Goal: Transaction & Acquisition: Purchase product/service

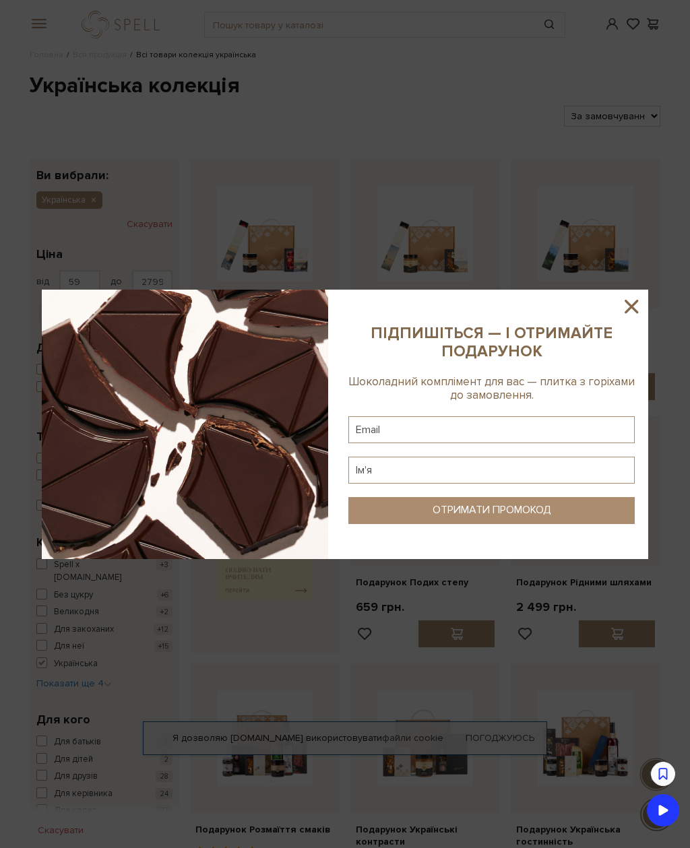
click at [631, 311] on icon at bounding box center [631, 306] width 23 height 23
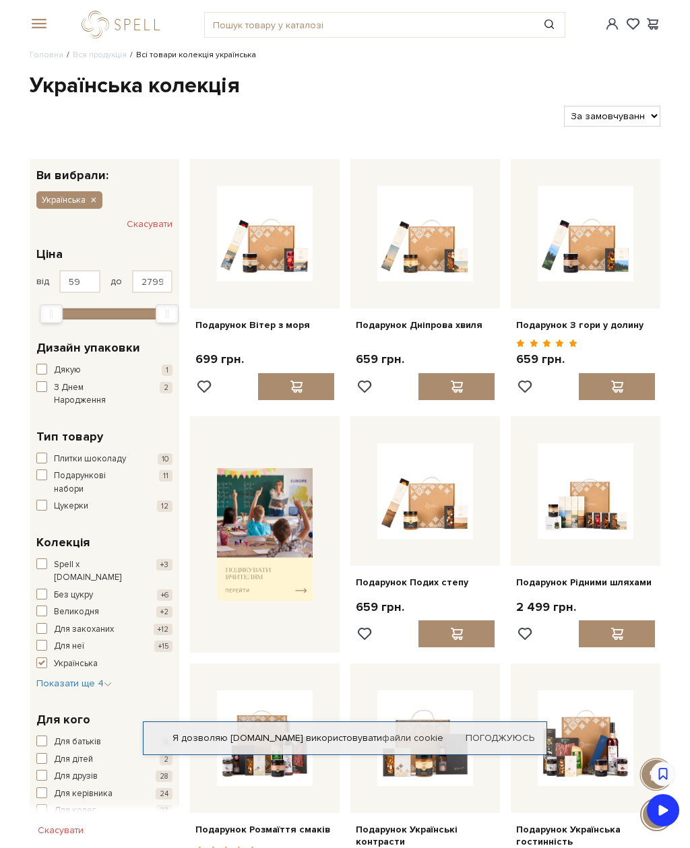
click at [94, 59] on link "Вся продукція" at bounding box center [100, 55] width 54 height 10
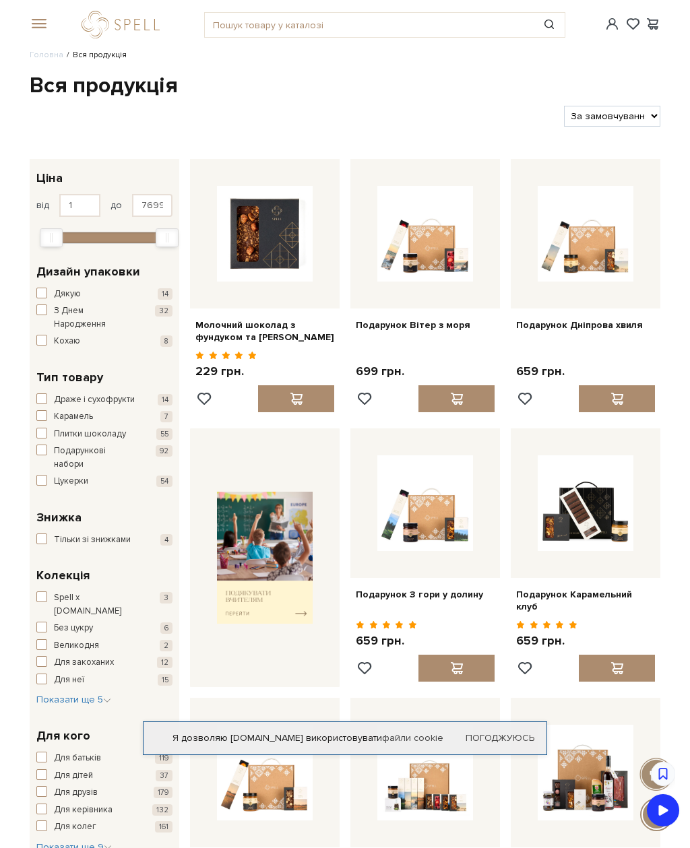
click at [34, 60] on link "Головна" at bounding box center [47, 55] width 34 height 10
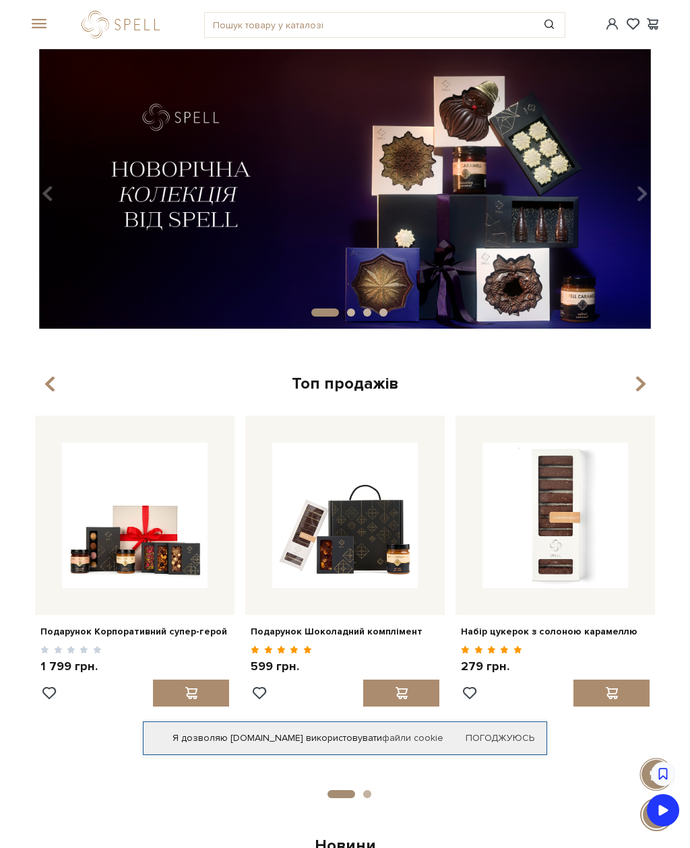
click at [34, 36] on div "#набір цукерок #Колекція до Дня Народження #печиво" at bounding box center [345, 24] width 647 height 49
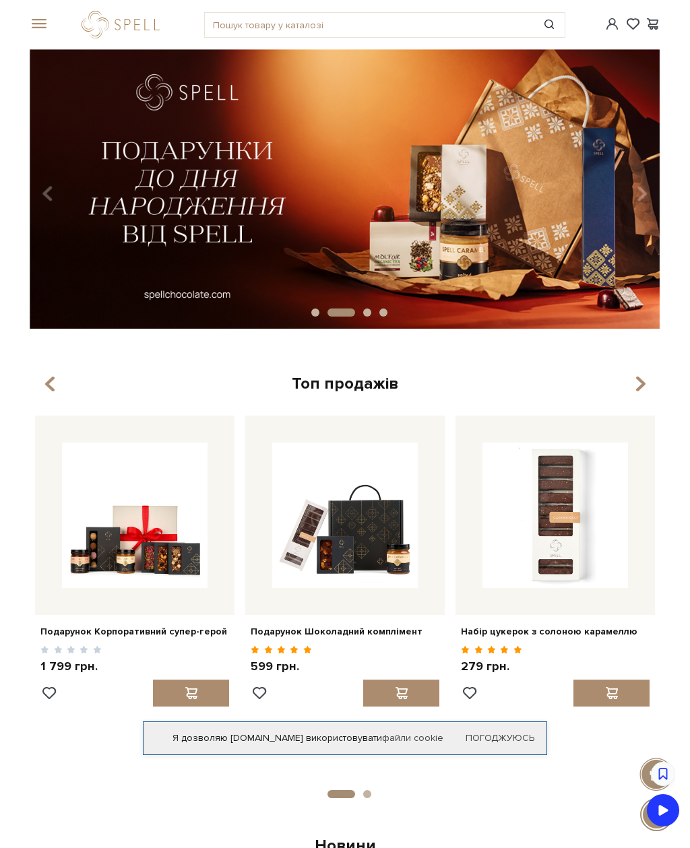
click at [606, 691] on span at bounding box center [611, 693] width 17 height 12
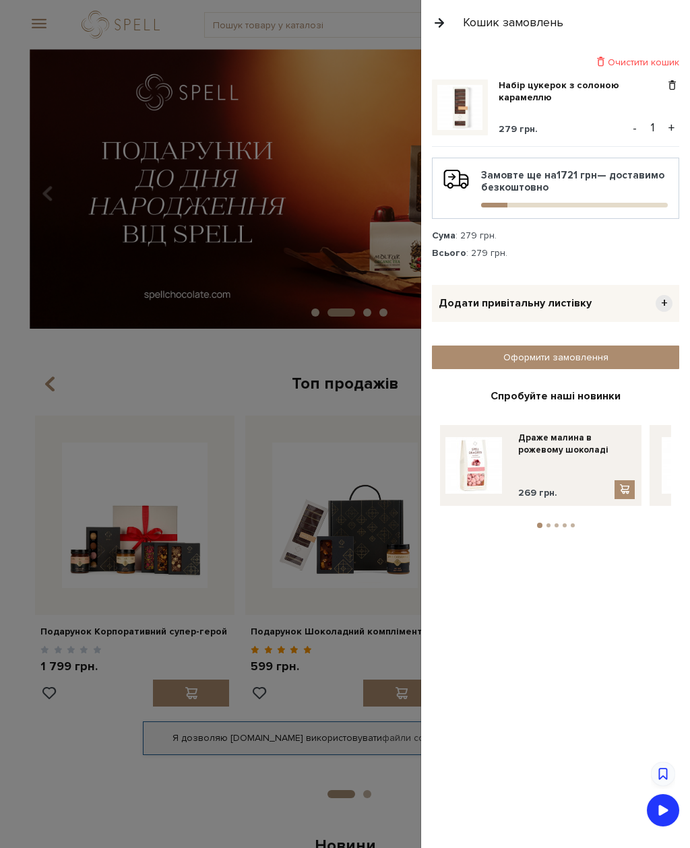
click at [360, 414] on div at bounding box center [345, 424] width 690 height 848
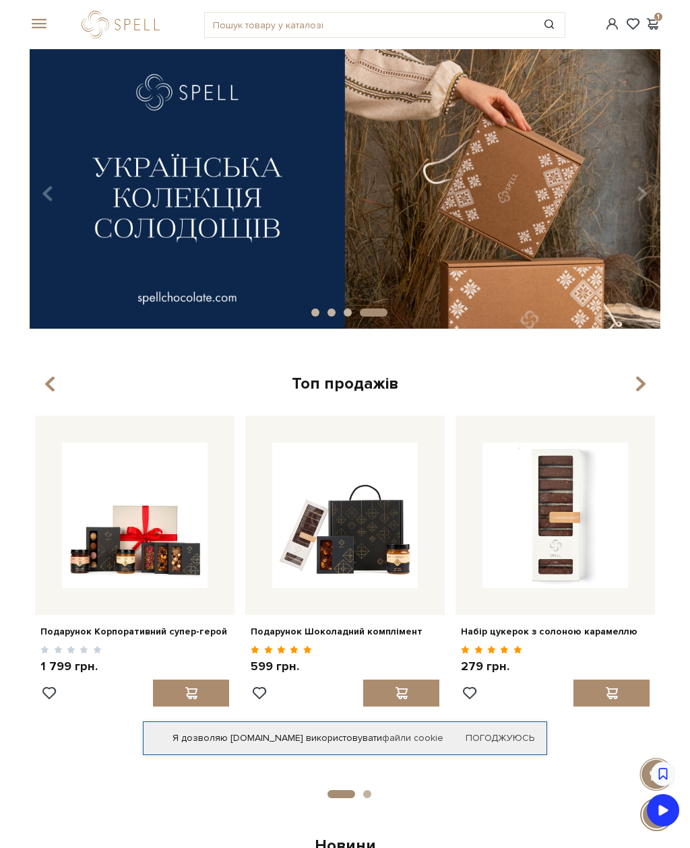
click at [37, 28] on span at bounding box center [36, 24] width 13 height 12
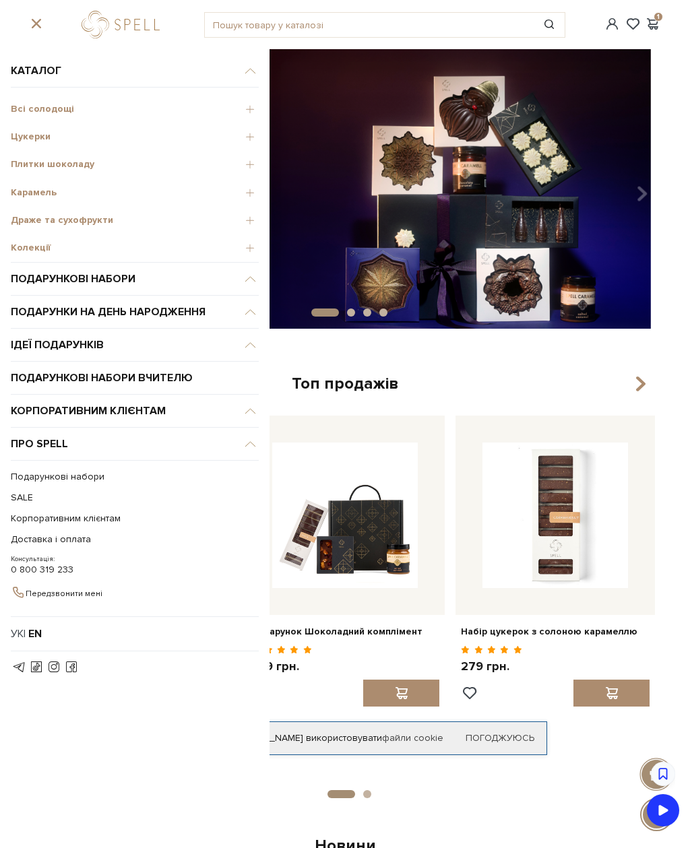
click at [56, 120] on div "Всі солодощі" at bounding box center [135, 107] width 248 height 28
click at [14, 115] on div "Всі солодощі" at bounding box center [135, 107] width 248 height 28
click at [22, 116] on div "Всі солодощі" at bounding box center [135, 107] width 248 height 28
click at [22, 115] on div "Всі солодощі" at bounding box center [135, 107] width 248 height 28
click at [36, 114] on span "Всі солодощі" at bounding box center [135, 109] width 248 height 12
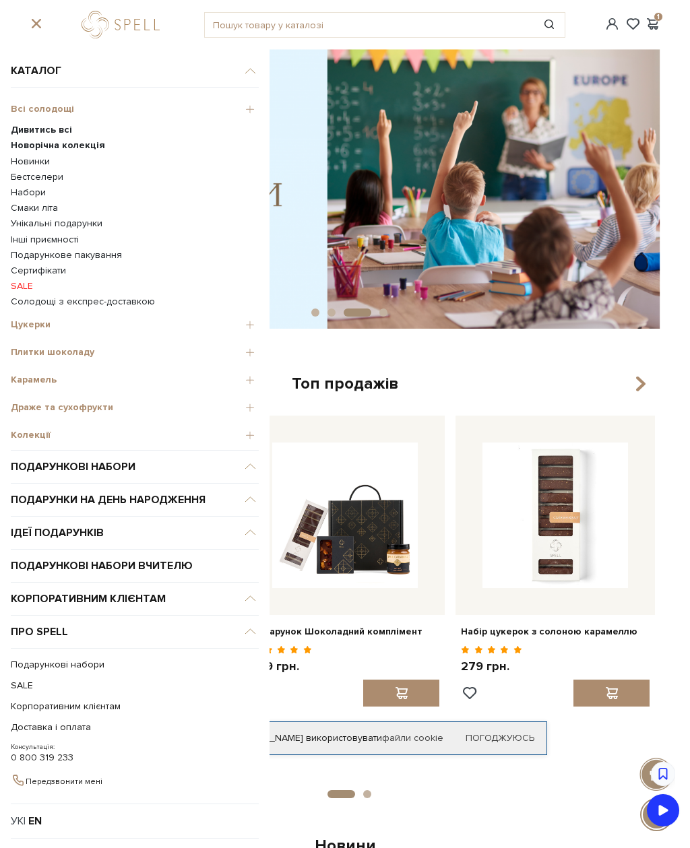
click at [41, 374] on span "Карамель" at bounding box center [135, 380] width 248 height 12
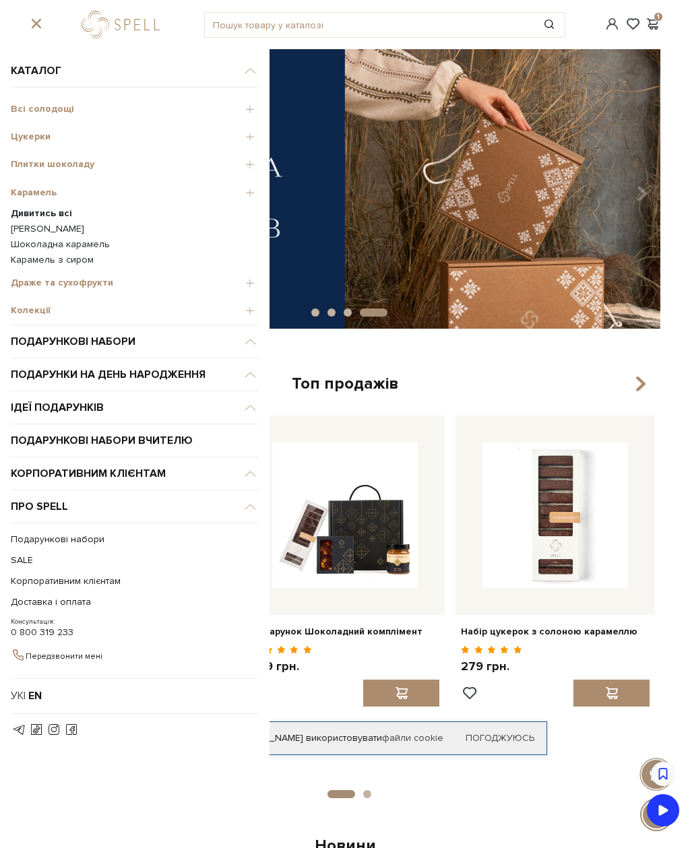
click at [73, 238] on link "Шоколадна карамель" at bounding box center [135, 244] width 248 height 12
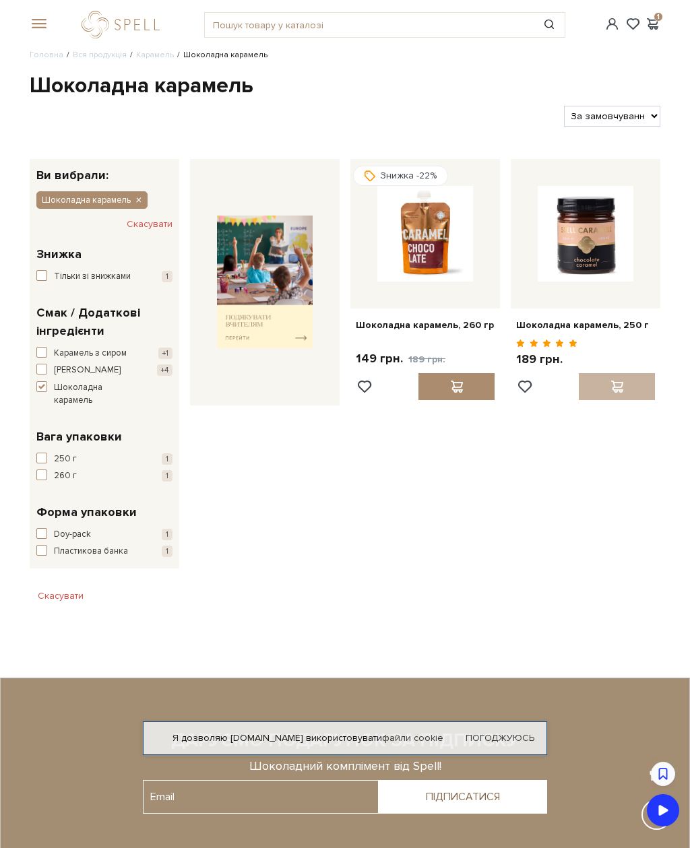
click at [88, 365] on span "[PERSON_NAME]" at bounding box center [87, 370] width 67 height 13
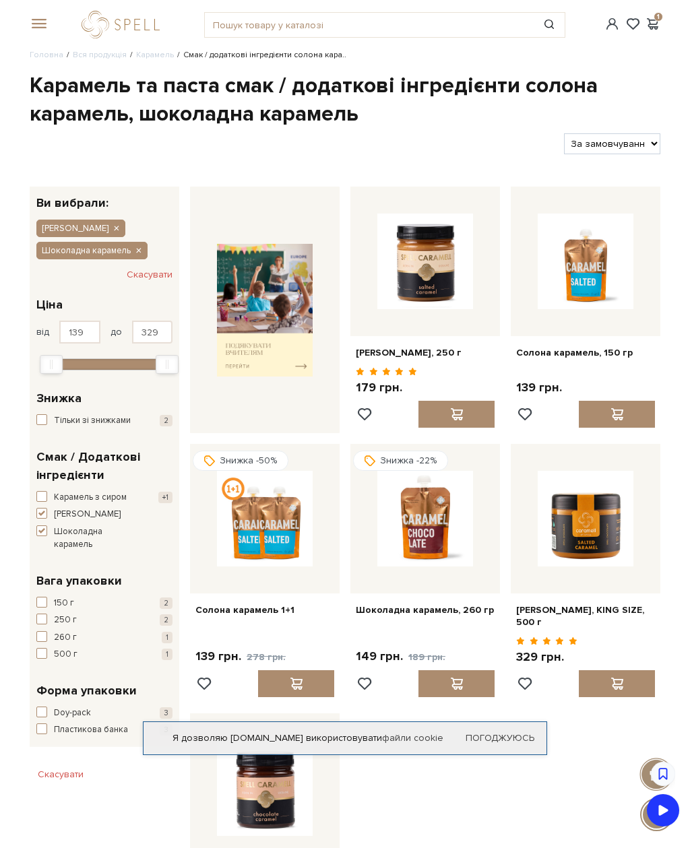
click at [41, 527] on span "button" at bounding box center [41, 530] width 11 height 11
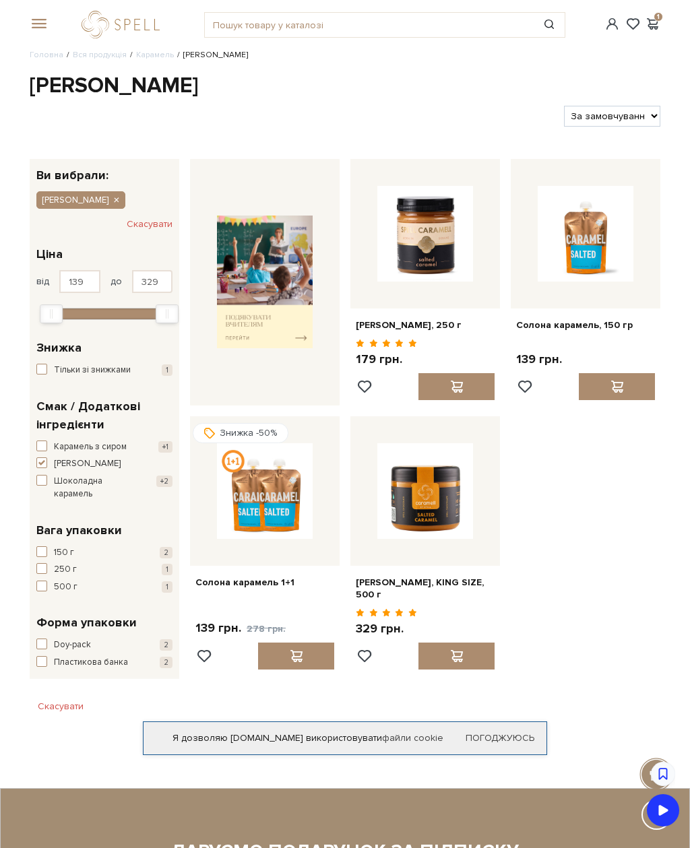
click at [465, 381] on div at bounding box center [456, 386] width 76 height 27
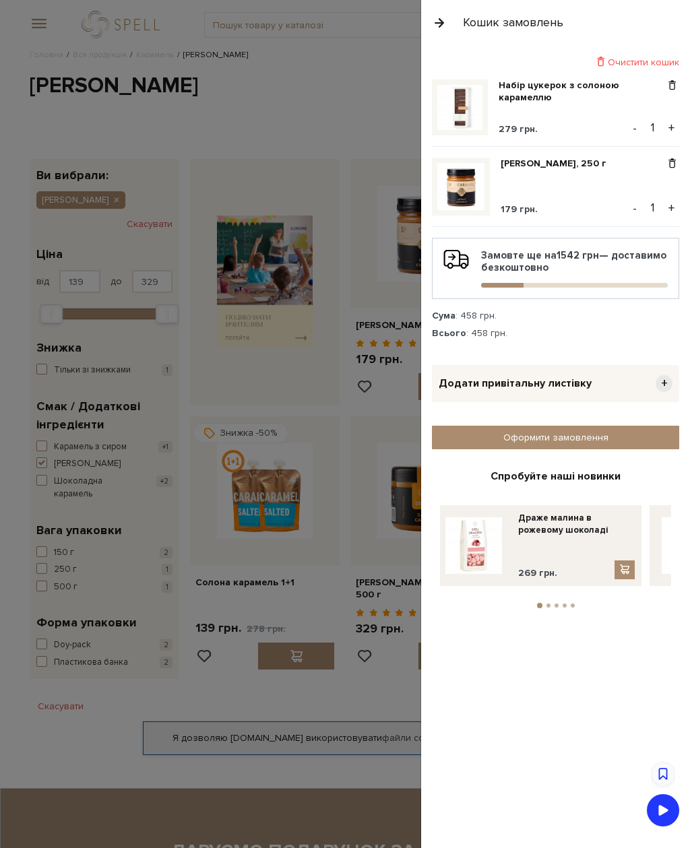
click at [364, 104] on div at bounding box center [345, 424] width 690 height 848
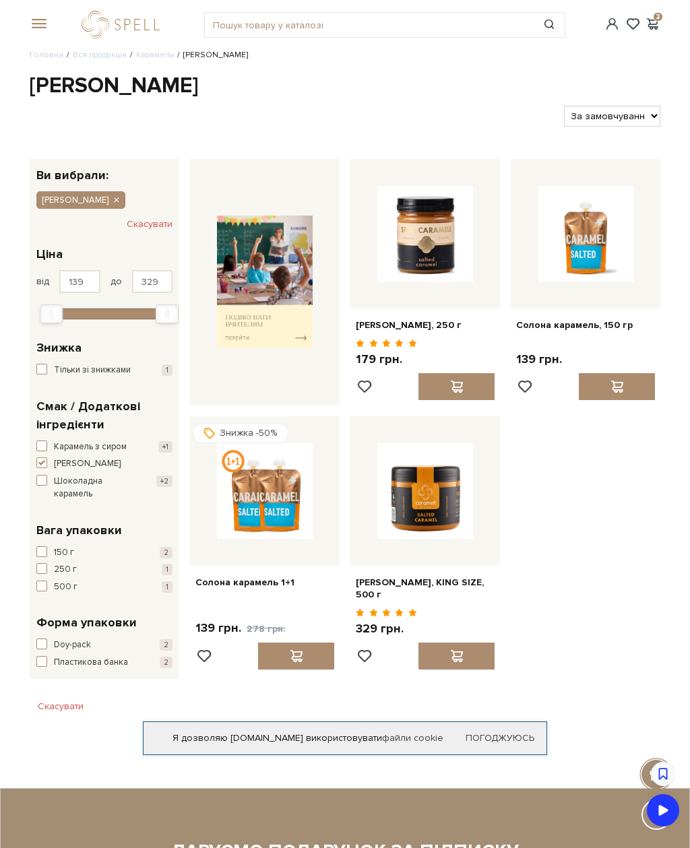
click at [466, 657] on div at bounding box center [456, 656] width 76 height 27
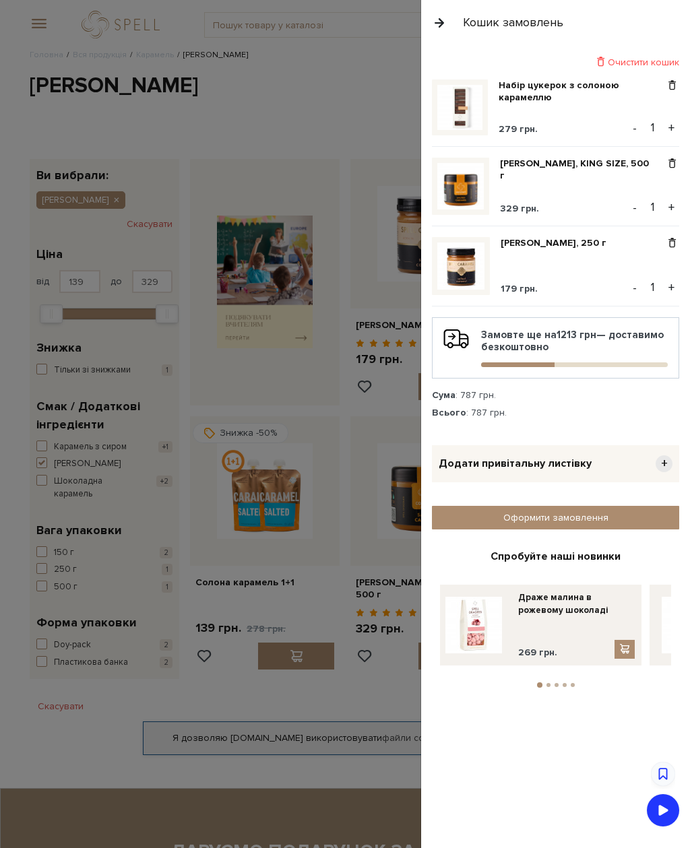
click at [663, 249] on div "Карамель солона, 250 г 179 грн. - 1 +" at bounding box center [555, 271] width 247 height 69
click at [670, 248] on span at bounding box center [672, 243] width 14 height 12
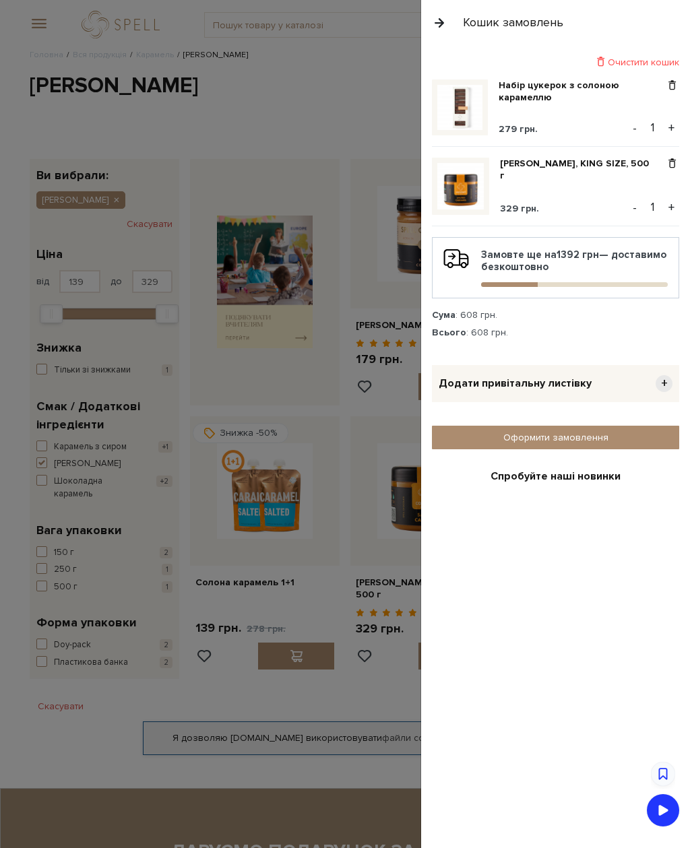
click at [669, 214] on button "+" at bounding box center [671, 207] width 15 height 20
click at [90, 208] on div at bounding box center [345, 424] width 690 height 848
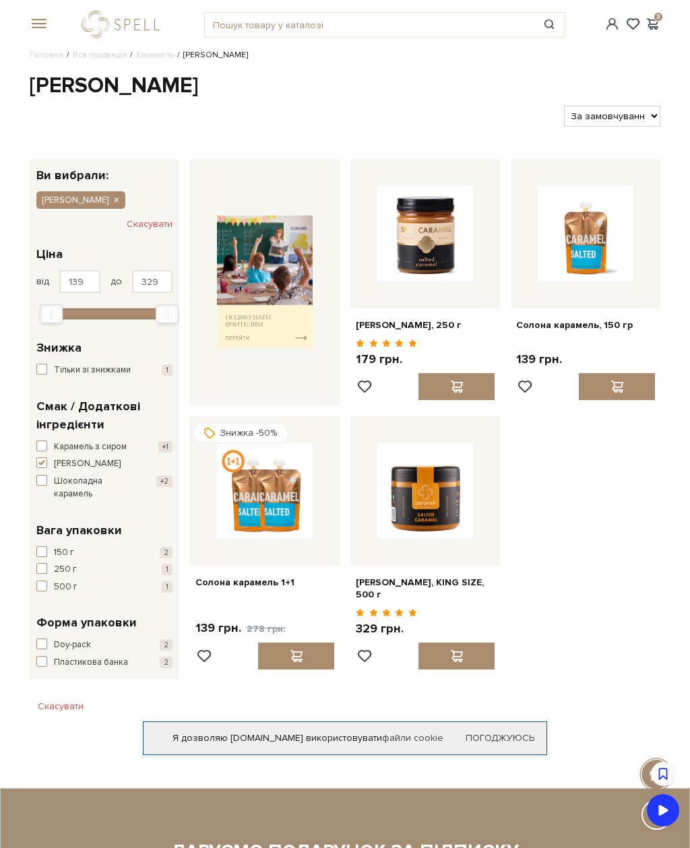
click at [21, 32] on header "Сет Цукерок "Київський торт" та Безкоштовна доставка Новою Поштою при замовленн…" at bounding box center [345, 24] width 690 height 49
click at [30, 33] on div "#Колекція до Дня Народження #набір цукерок #карамель 3" at bounding box center [345, 24] width 647 height 49
click at [22, 21] on div at bounding box center [37, 24] width 30 height 12
click at [50, 30] on div at bounding box center [37, 24] width 30 height 12
click at [37, 22] on span at bounding box center [36, 24] width 13 height 12
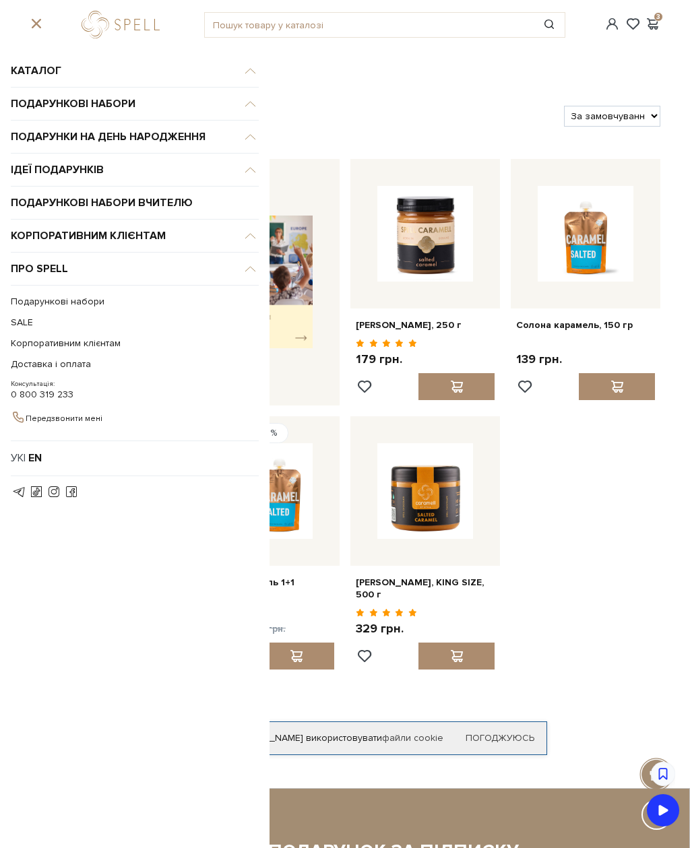
click at [30, 24] on span at bounding box center [36, 24] width 13 height 12
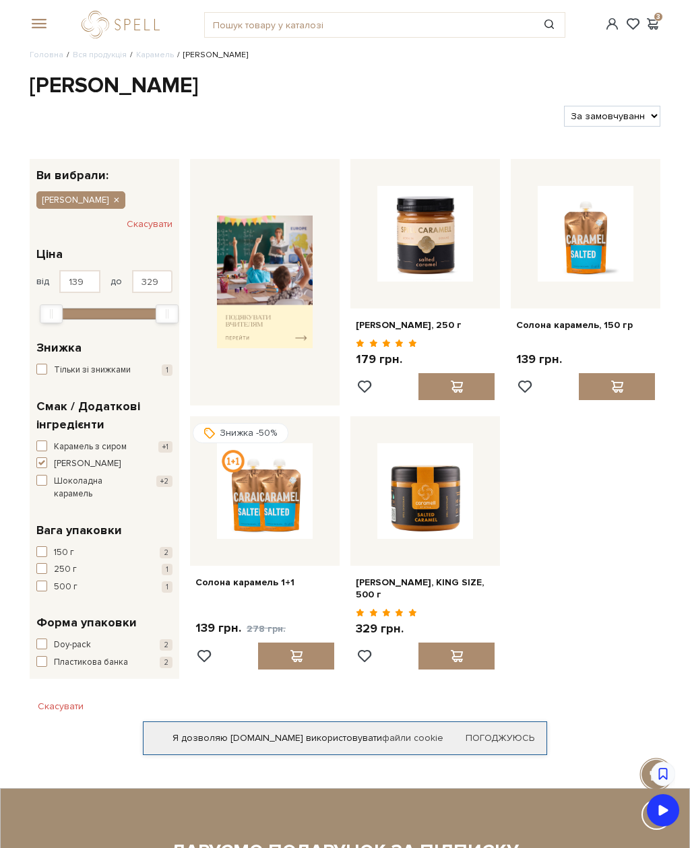
click at [27, 31] on div "#Колекція до Дня Народження #набір цукерок #карамель 3" at bounding box center [345, 24] width 647 height 49
click at [16, 15] on header "Сет Цукерок "Київський торт" та Безкоштовна доставка Новою Поштою при замовленн…" at bounding box center [345, 24] width 690 height 49
click at [27, 27] on div at bounding box center [37, 24] width 30 height 12
click at [27, 19] on div at bounding box center [37, 24] width 30 height 12
click at [30, 22] on span at bounding box center [36, 24] width 13 height 12
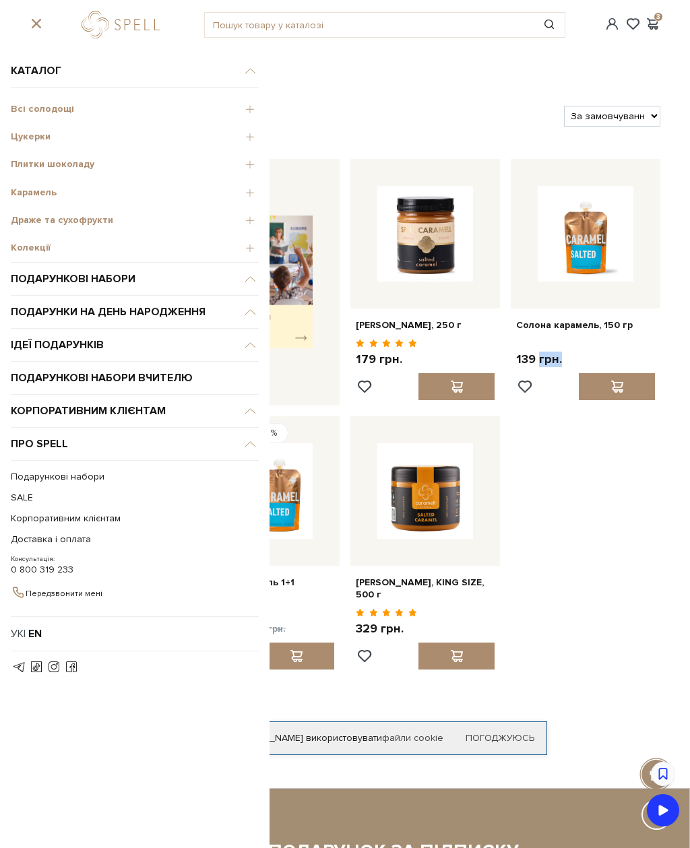
click at [48, 148] on div "Цукерки" at bounding box center [135, 135] width 248 height 28
click at [59, 156] on div "Плитки шоколаду" at bounding box center [135, 162] width 248 height 28
click at [55, 162] on span "Плитки шоколаду" at bounding box center [135, 164] width 248 height 12
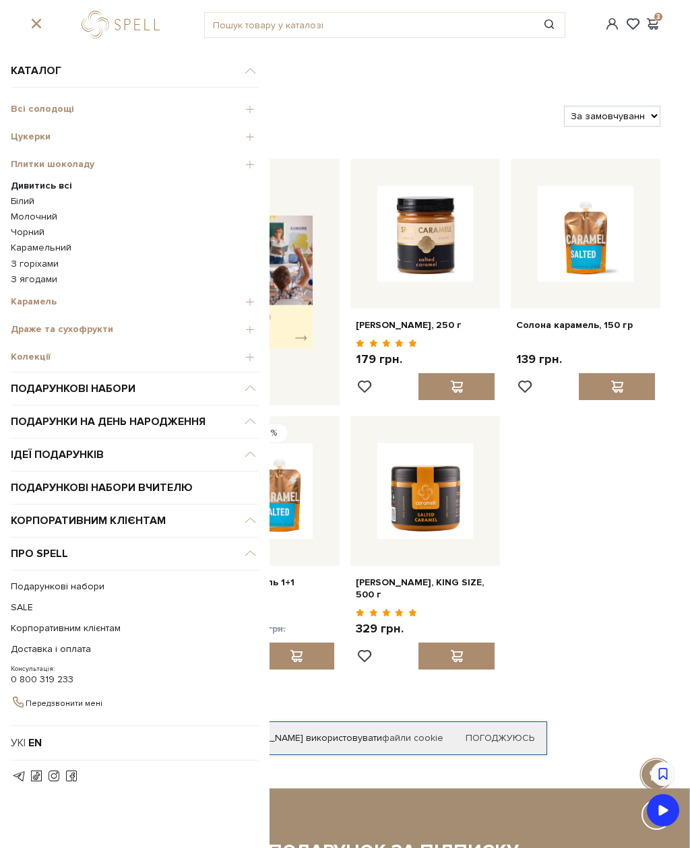
click at [48, 158] on span "Плитки шоколаду" at bounding box center [135, 164] width 248 height 12
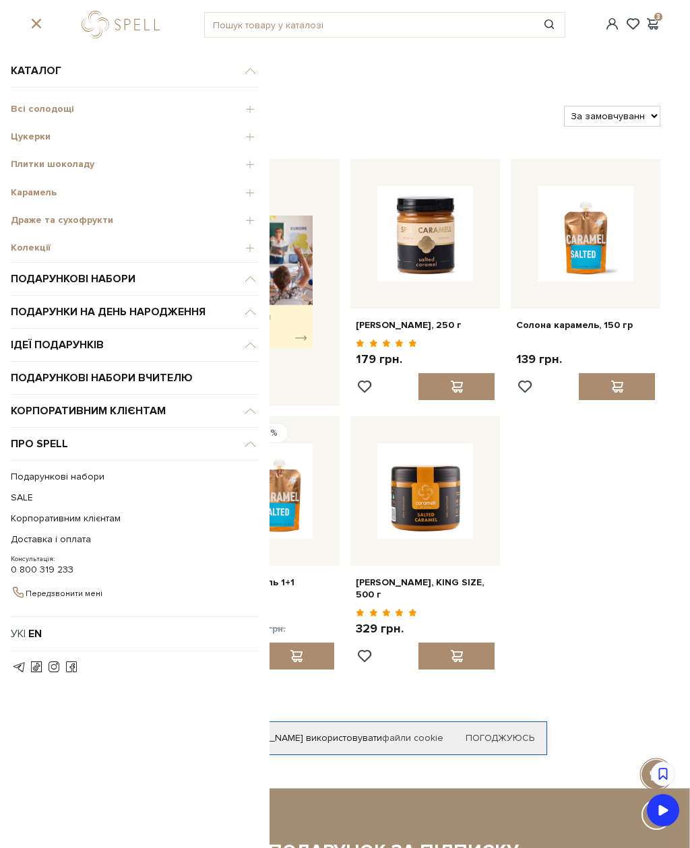
click at [26, 154] on div "Плитки шоколаду" at bounding box center [135, 162] width 248 height 28
click at [38, 163] on span "Плитки шоколаду" at bounding box center [135, 164] width 248 height 12
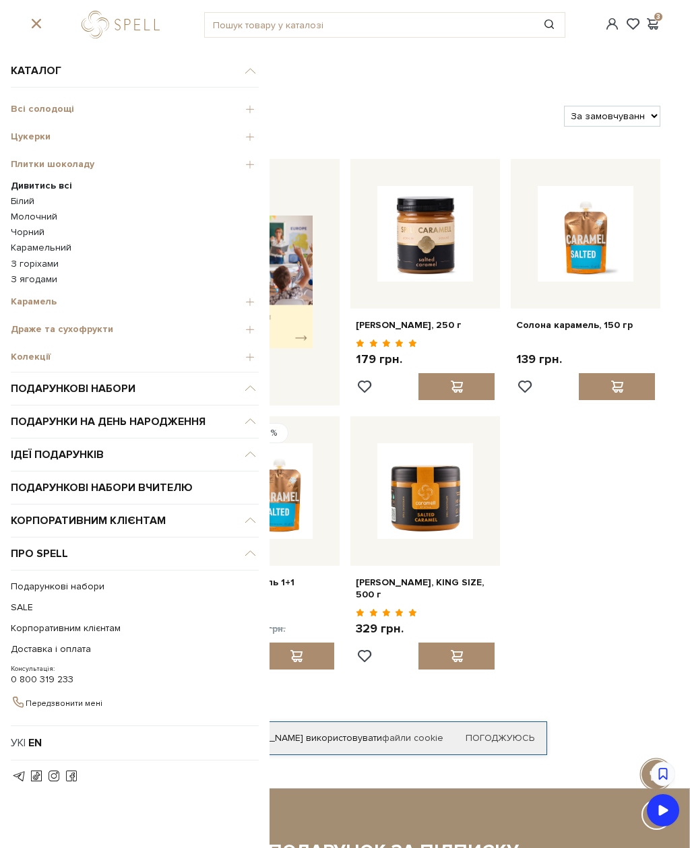
click at [13, 195] on link "Білий" at bounding box center [135, 201] width 248 height 12
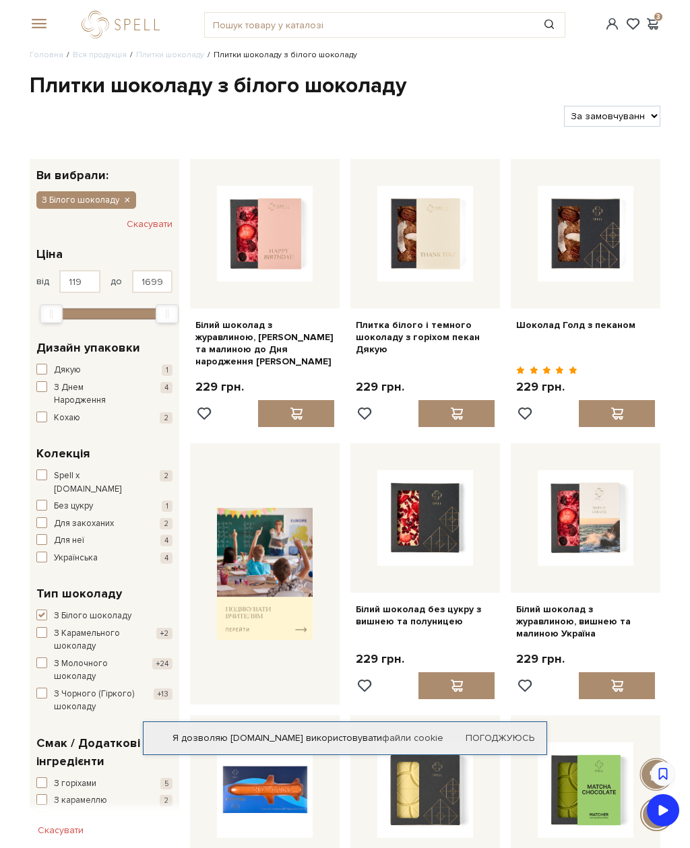
click at [125, 197] on icon "button" at bounding box center [127, 201] width 8 height 12
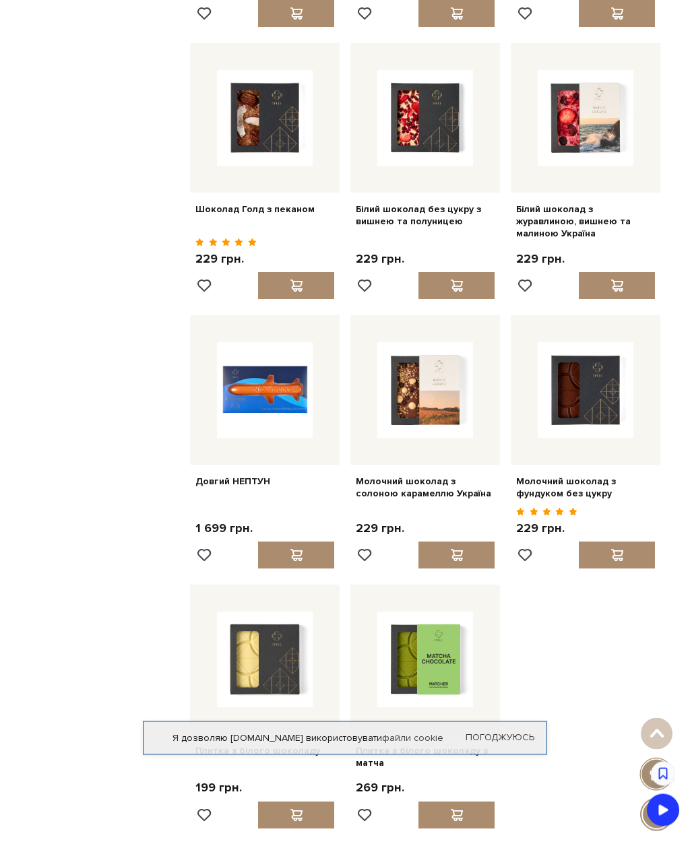
scroll to position [946, 0]
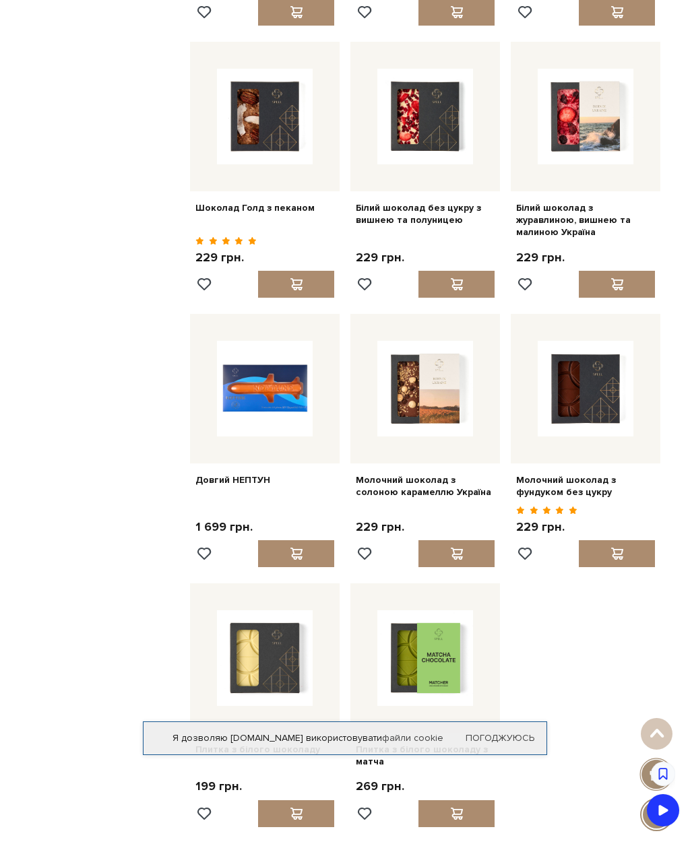
click at [464, 548] on span at bounding box center [456, 554] width 17 height 12
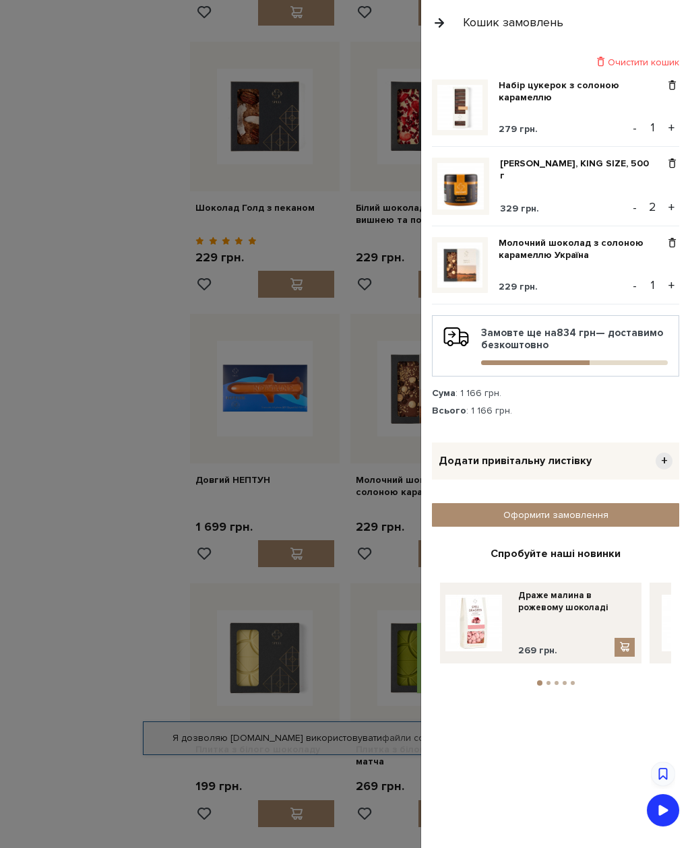
click at [83, 672] on div at bounding box center [345, 424] width 690 height 848
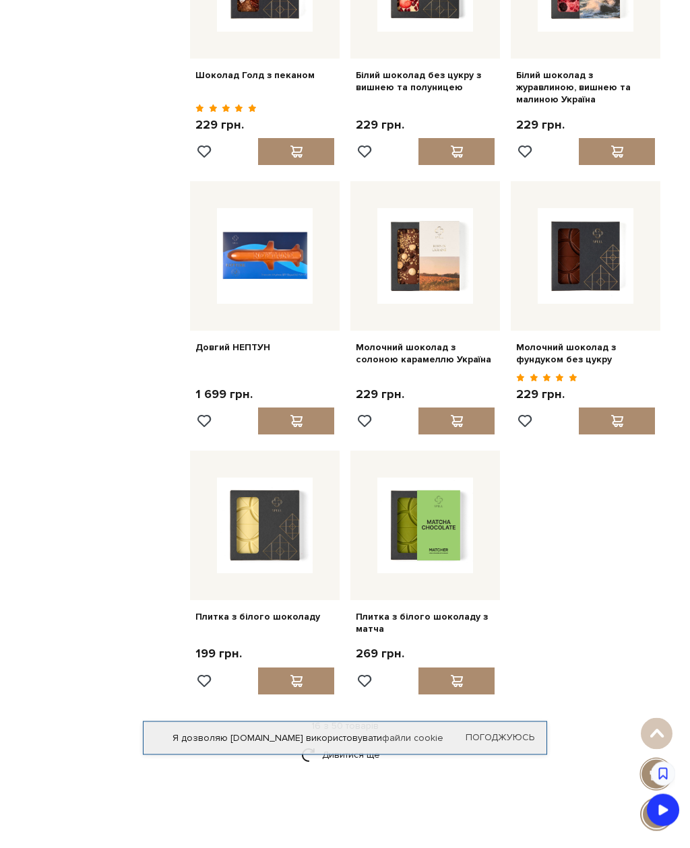
scroll to position [1078, 0]
click at [301, 675] on span at bounding box center [296, 681] width 17 height 12
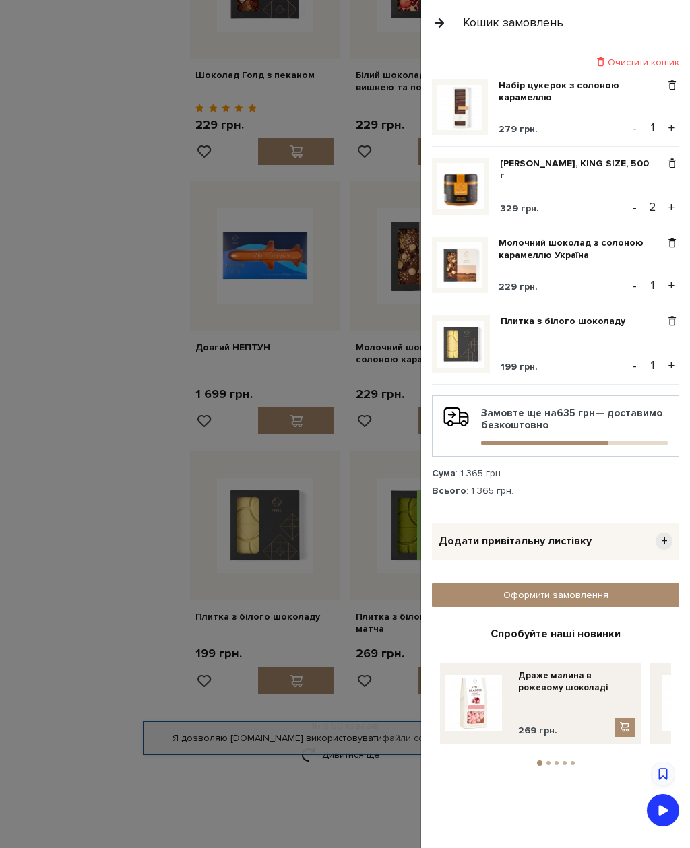
click at [62, 670] on div at bounding box center [345, 424] width 690 height 848
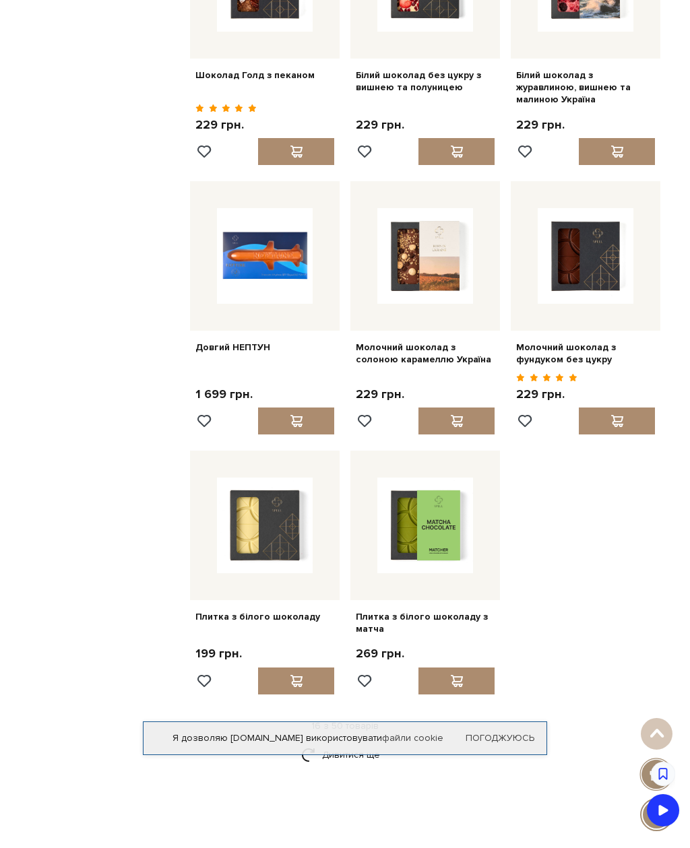
click at [352, 743] on link "Дивитися ще" at bounding box center [345, 755] width 88 height 24
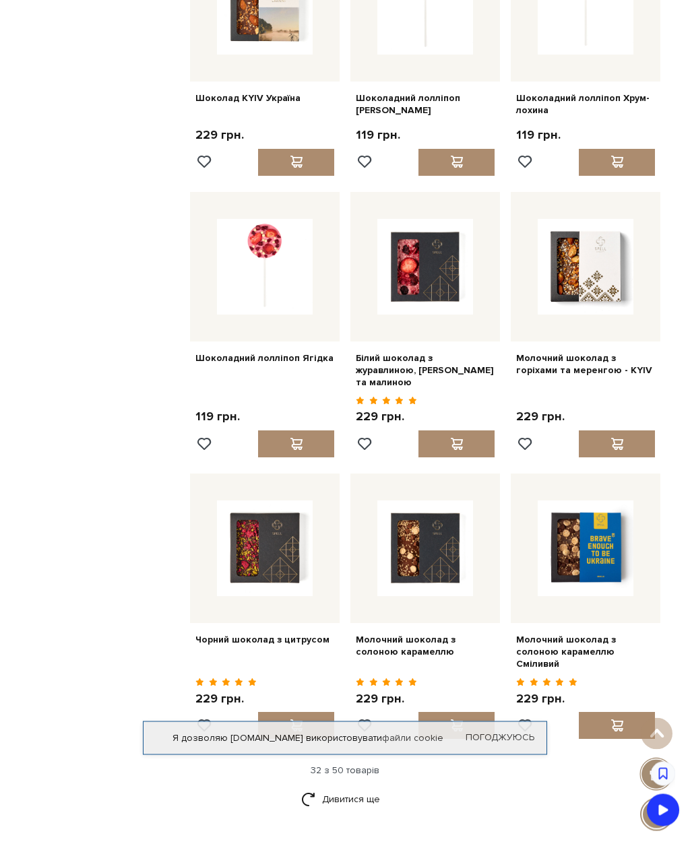
scroll to position [2387, 0]
click at [321, 711] on div at bounding box center [296, 724] width 76 height 27
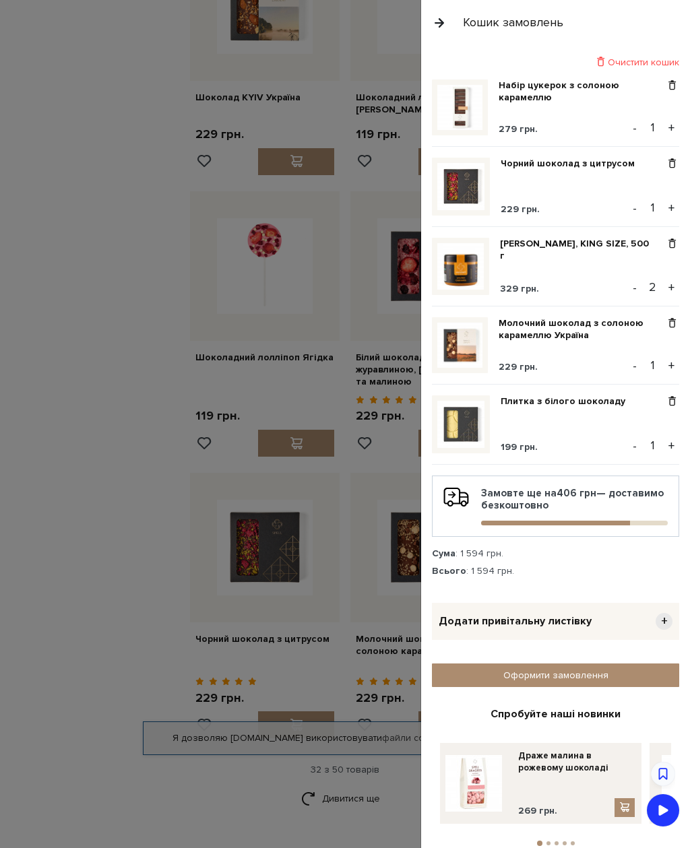
click at [329, 728] on div at bounding box center [345, 424] width 690 height 848
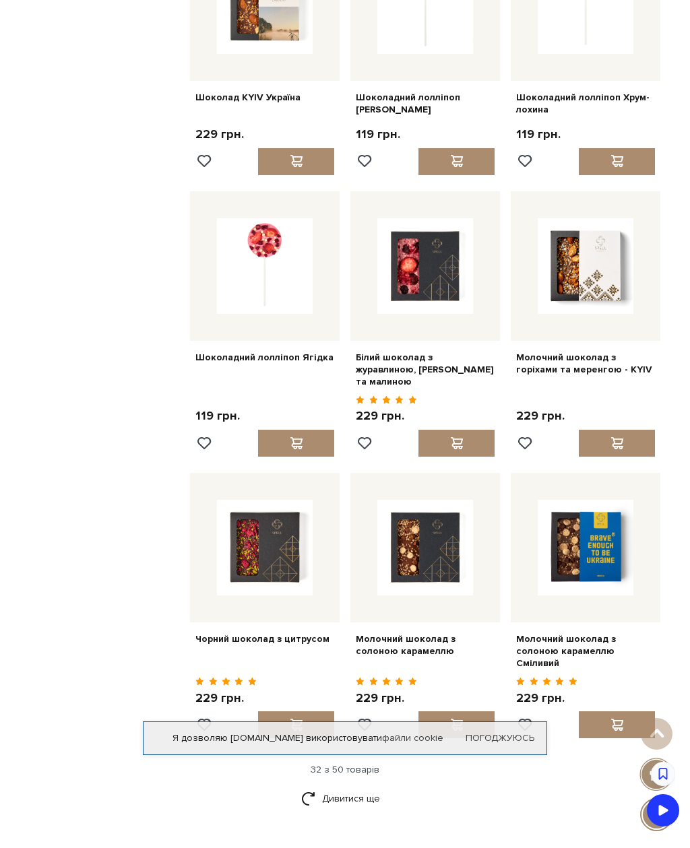
click at [329, 787] on link "Дивитися ще" at bounding box center [345, 799] width 88 height 24
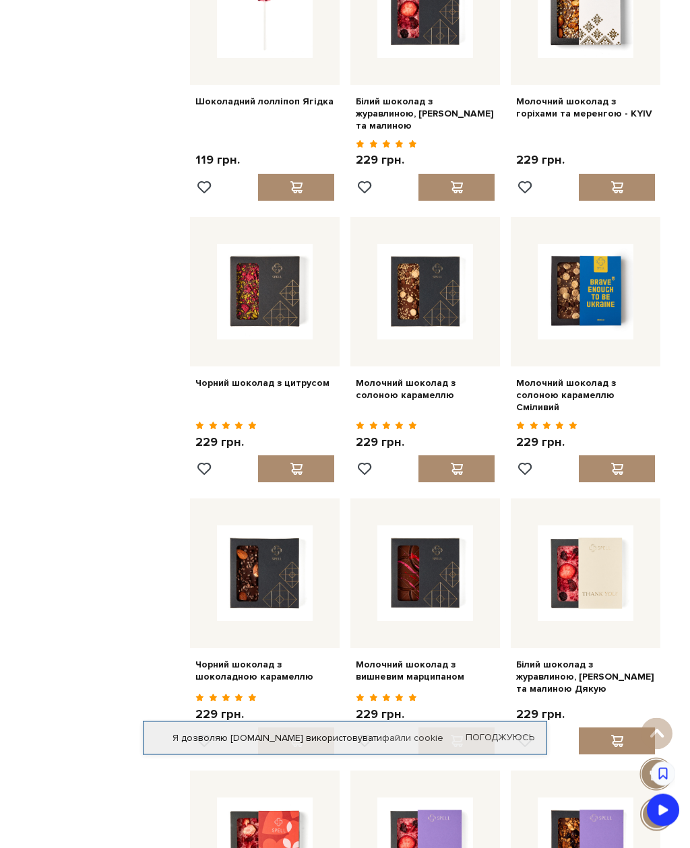
scroll to position [2643, 0]
click at [626, 728] on div at bounding box center [617, 741] width 76 height 27
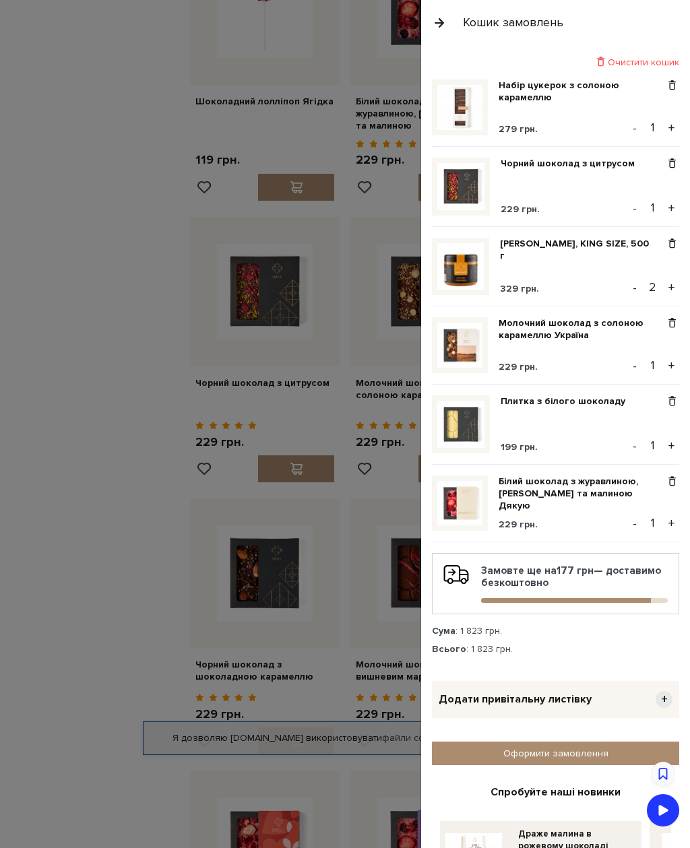
click at [72, 662] on div at bounding box center [345, 424] width 690 height 848
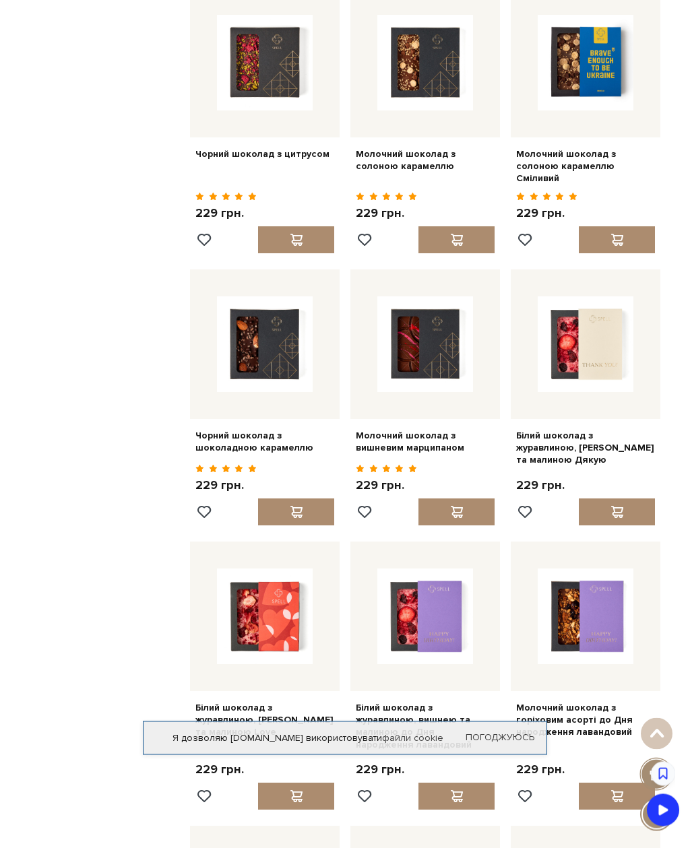
scroll to position [2872, 0]
click at [472, 783] on div at bounding box center [456, 796] width 76 height 27
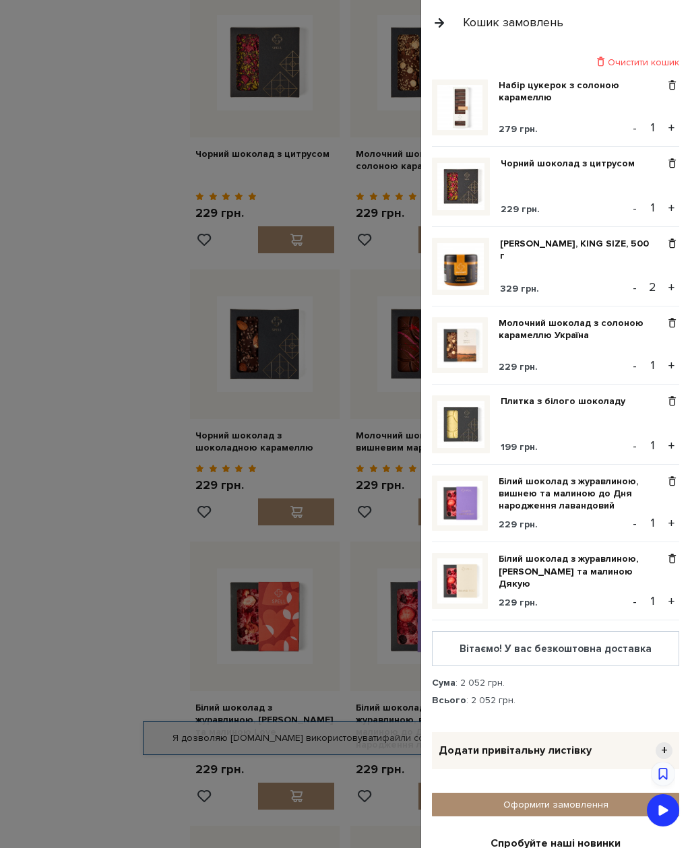
click at [97, 664] on div at bounding box center [345, 424] width 690 height 848
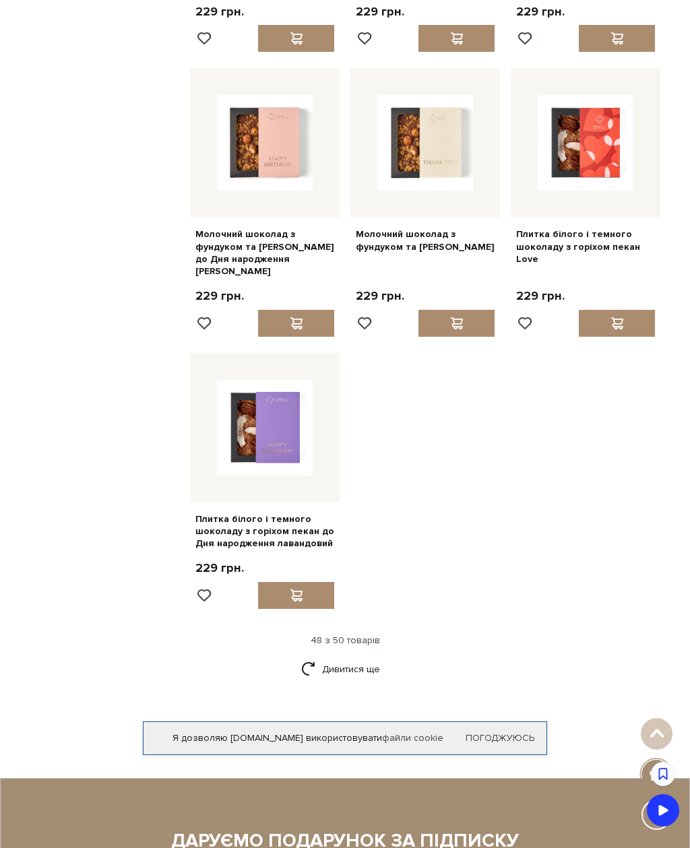
scroll to position [4193, 0]
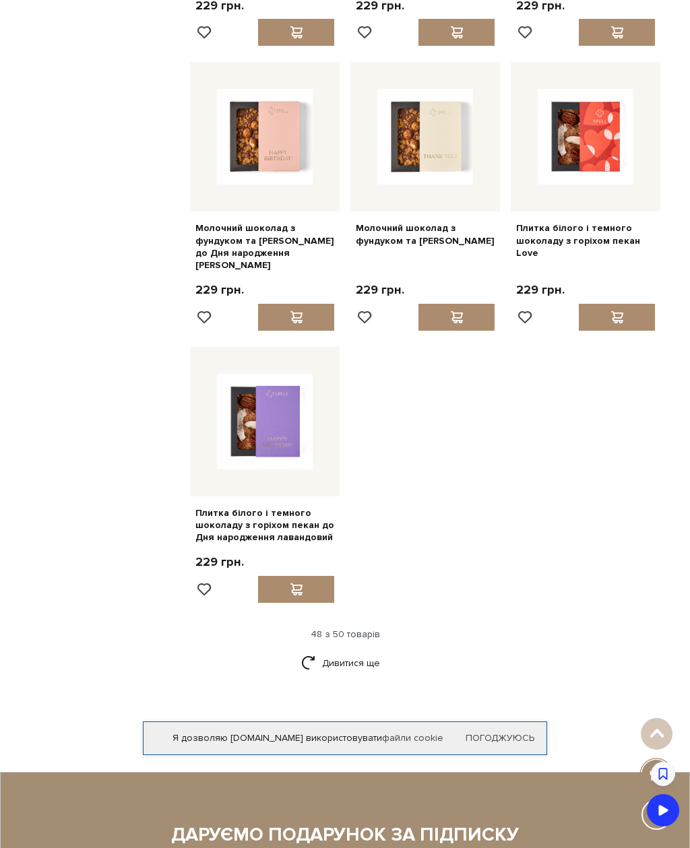
click at [378, 651] on link "Дивитися ще" at bounding box center [345, 663] width 88 height 24
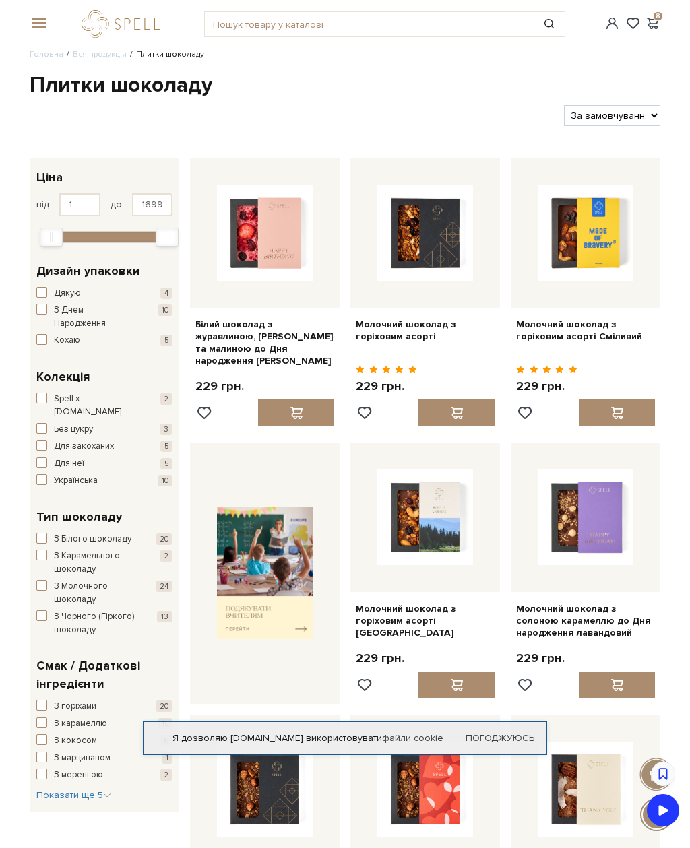
scroll to position [0, 0]
click at [659, 30] on span at bounding box center [652, 24] width 16 height 14
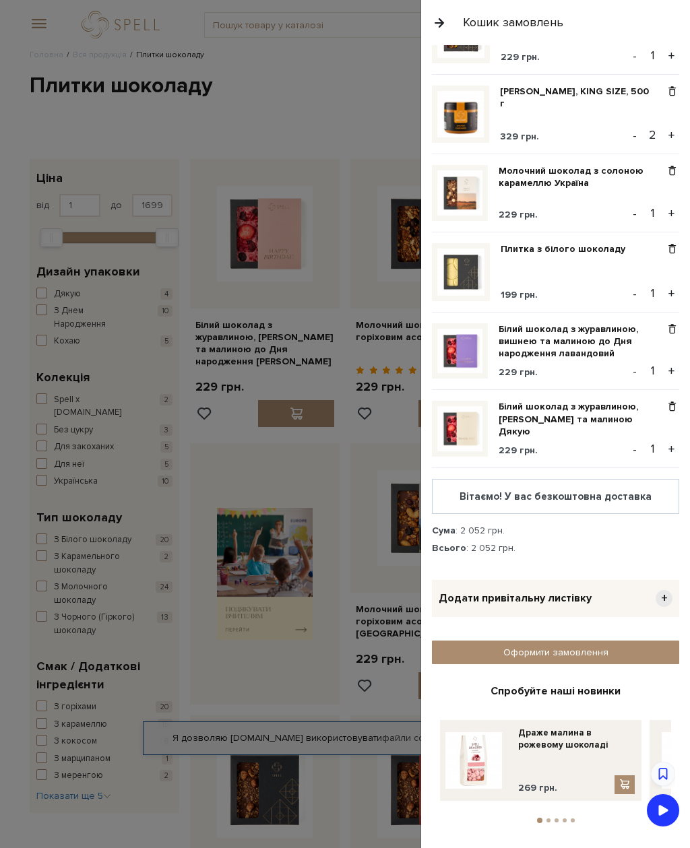
scroll to position [152, 0]
click at [560, 750] on link "Драже малина в рожевому шоколаді" at bounding box center [576, 740] width 117 height 24
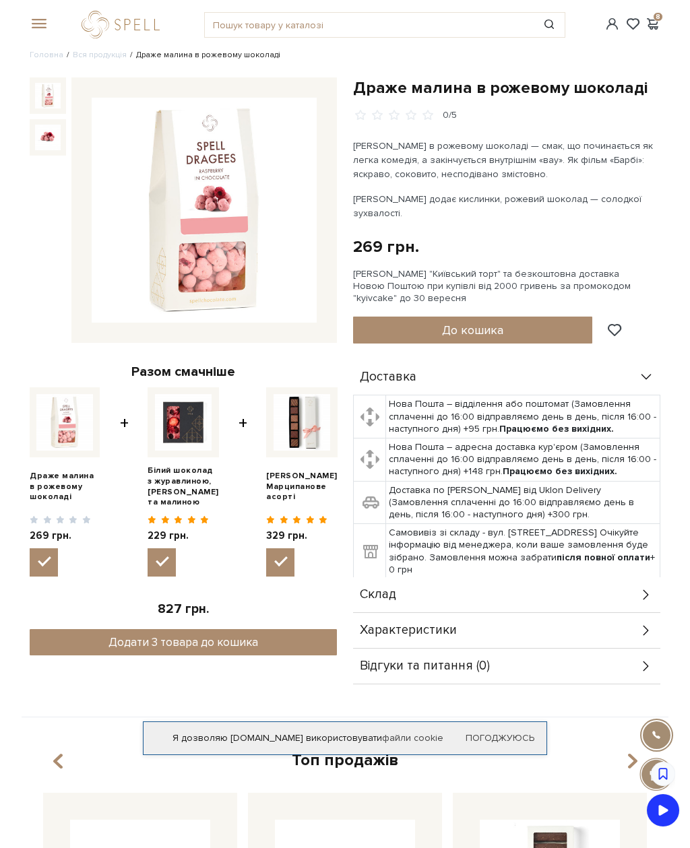
scroll to position [1, 0]
click at [649, 30] on span at bounding box center [652, 23] width 16 height 14
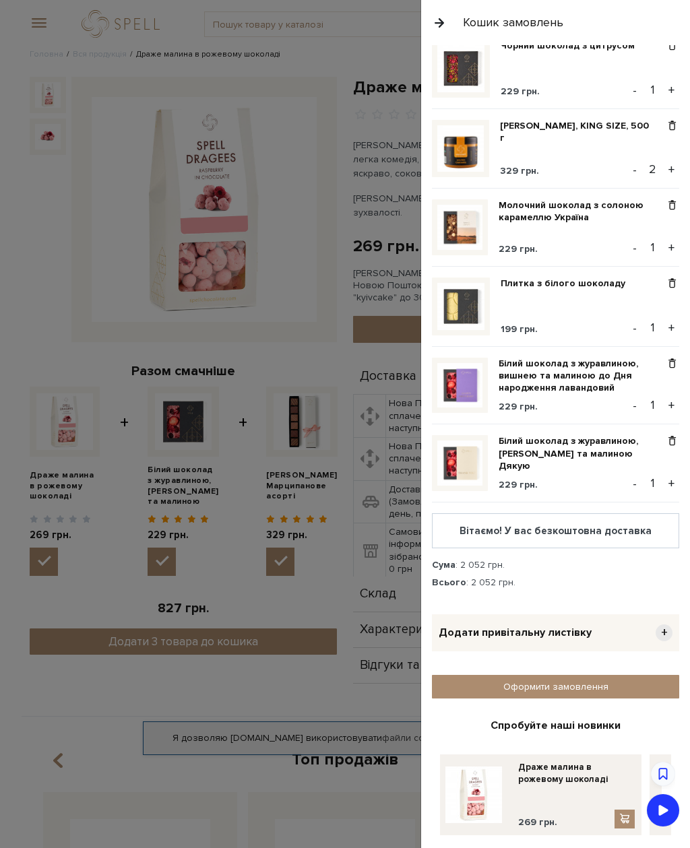
scroll to position [106, 0]
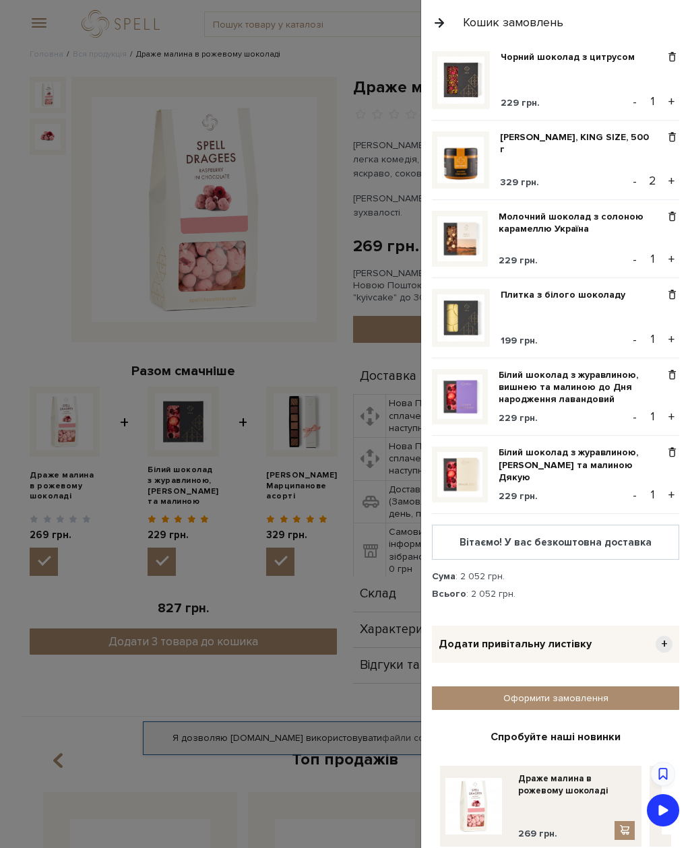
click at [660, 456] on link "Білий шоколад з журавлиною, [PERSON_NAME] та малиною Дякую" at bounding box center [581, 465] width 166 height 37
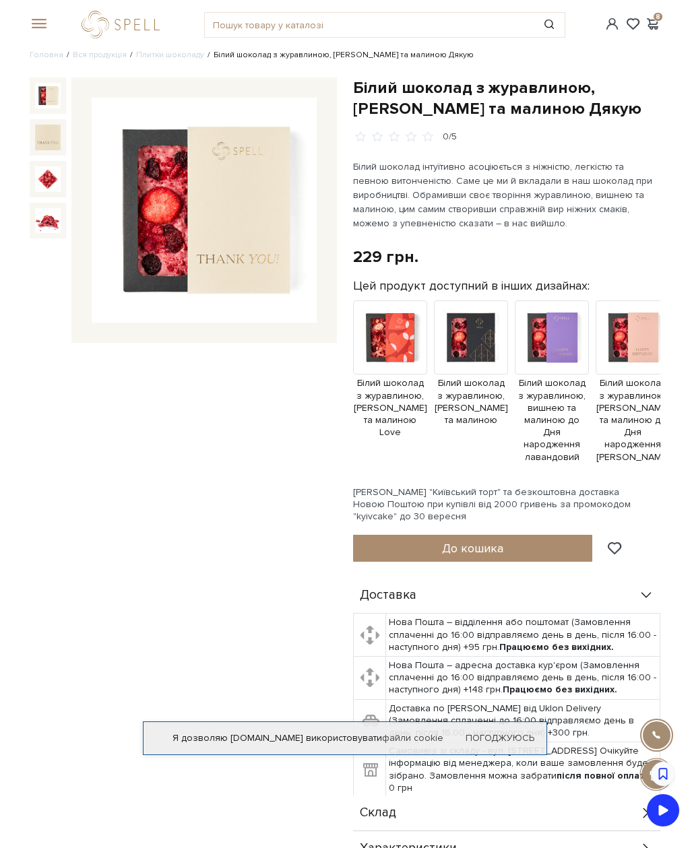
click at [657, 28] on span at bounding box center [652, 24] width 16 height 14
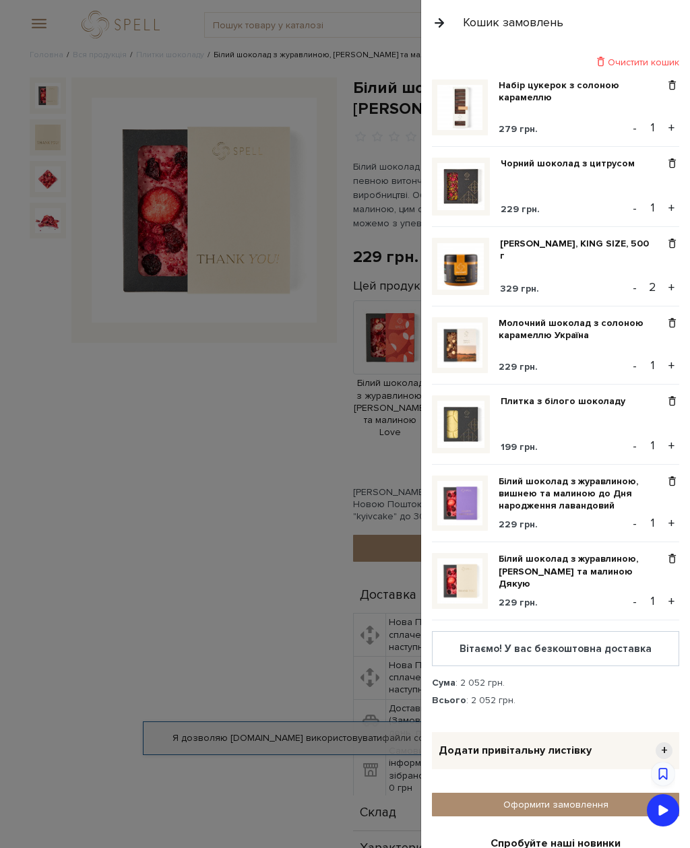
click at [672, 562] on span at bounding box center [672, 559] width 14 height 12
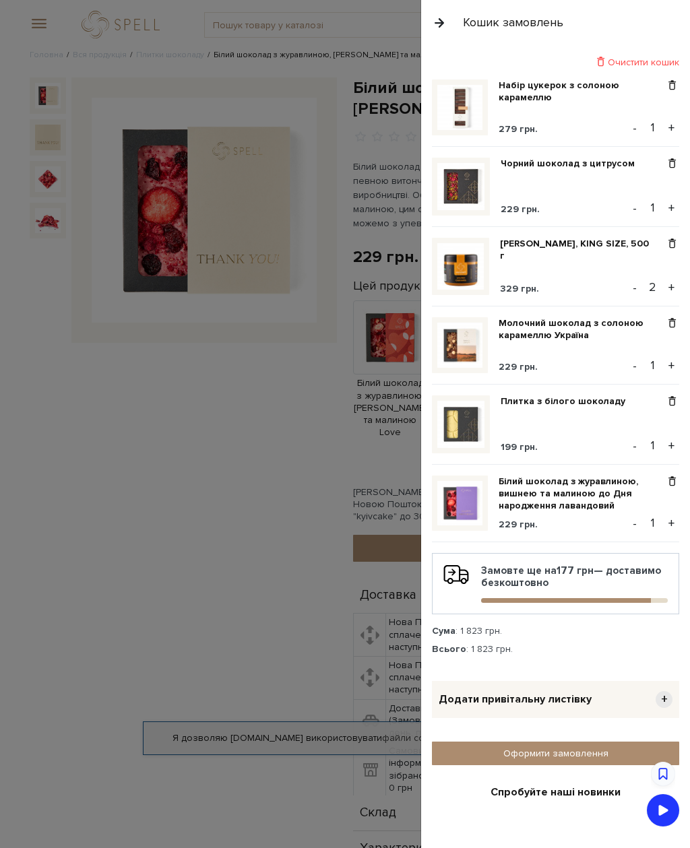
click at [596, 507] on link "Білий шоколад з журавлиною, вишнею та малиною до Дня народження лавандовий" at bounding box center [581, 494] width 166 height 37
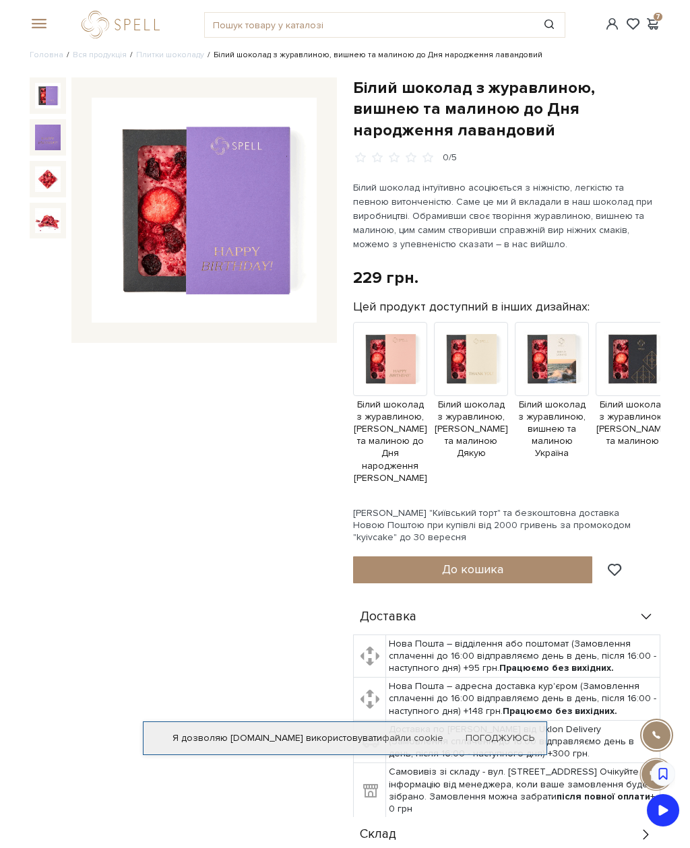
click at [630, 412] on span "Білий шоколад з журавлиною, [PERSON_NAME] та малиною" at bounding box center [632, 423] width 74 height 49
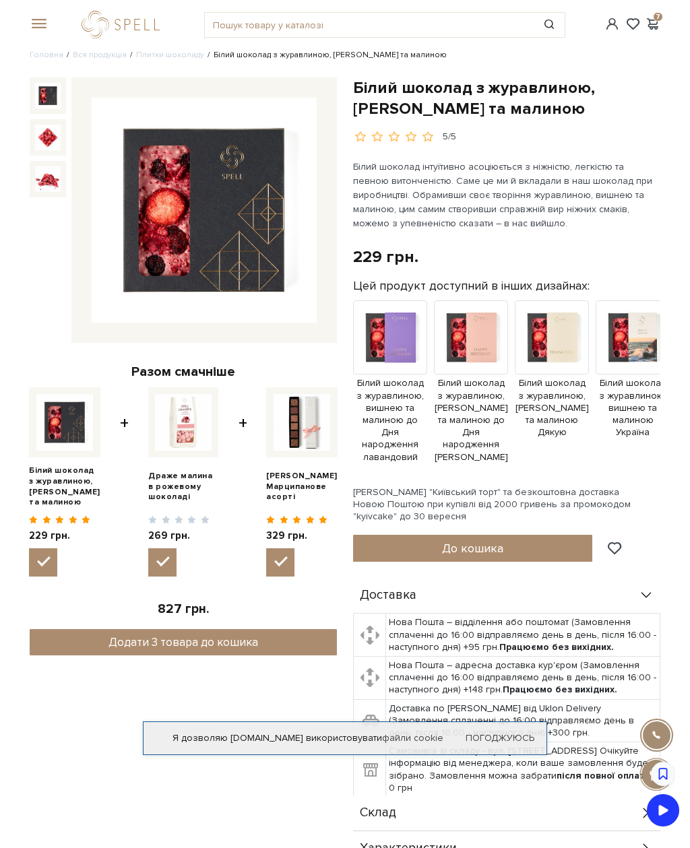
click at [550, 539] on button "До кошика" at bounding box center [472, 548] width 239 height 27
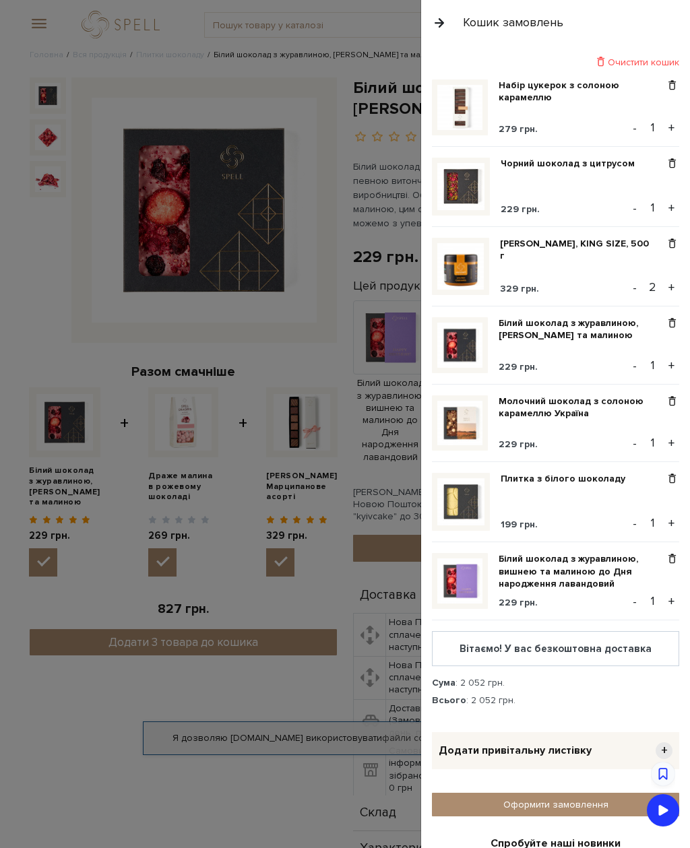
click at [671, 562] on span at bounding box center [672, 559] width 14 height 12
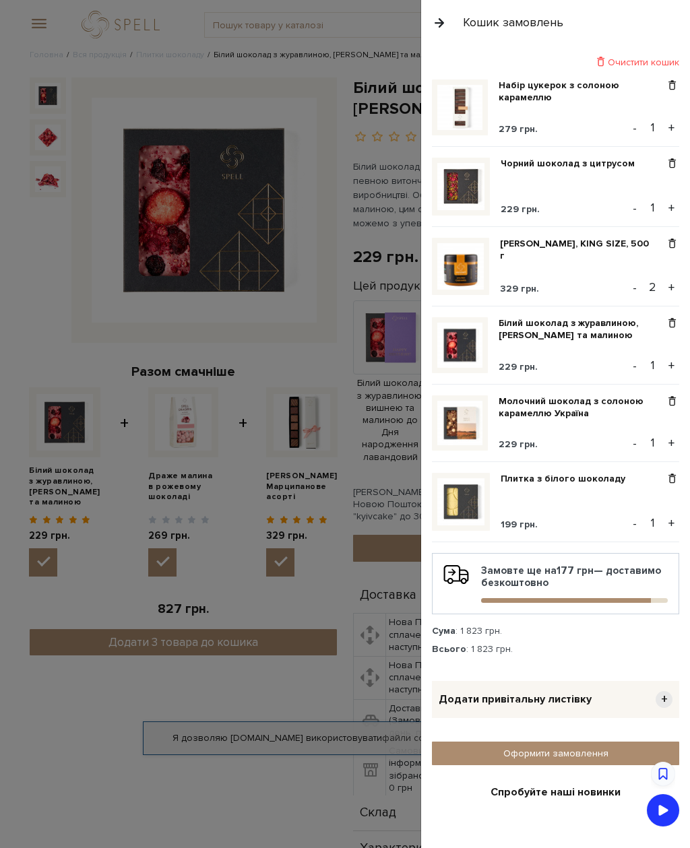
click at [593, 418] on link "Молочний шоколад з солоною карамеллю Україна" at bounding box center [581, 407] width 166 height 24
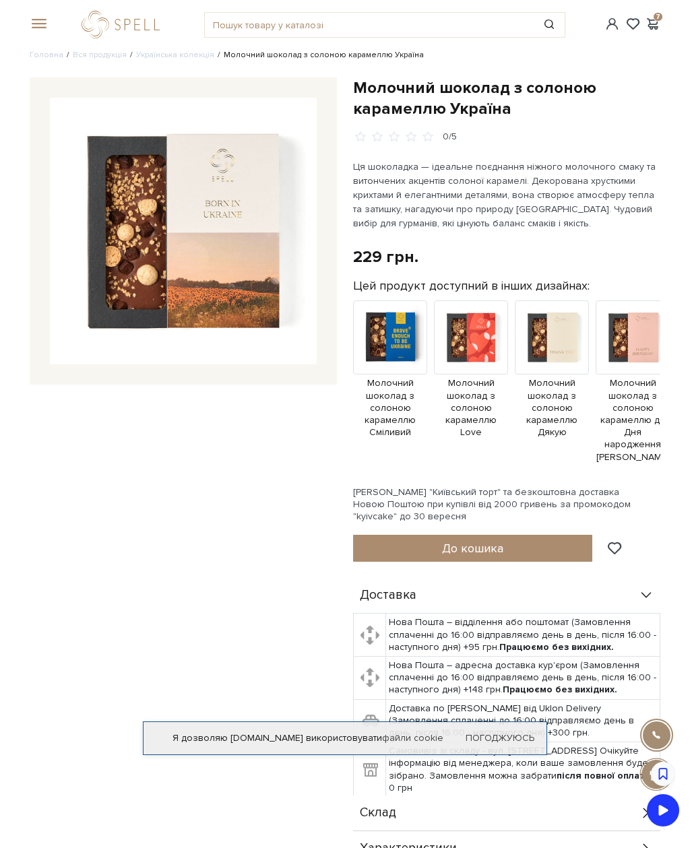
click at [402, 383] on span "Молочний шоколад з солоною карамеллю Сміливий" at bounding box center [390, 407] width 74 height 61
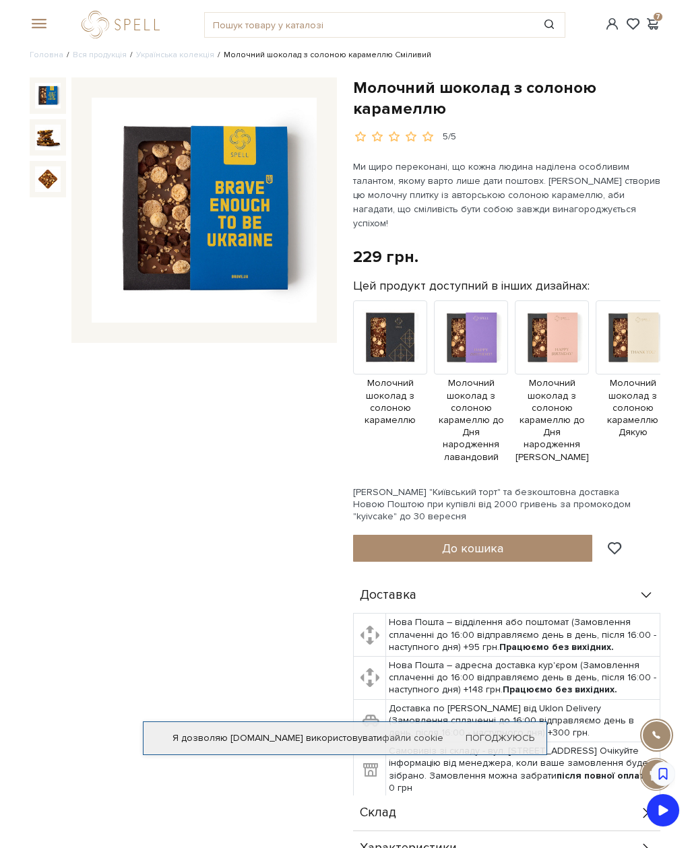
click at [473, 357] on img at bounding box center [471, 337] width 74 height 74
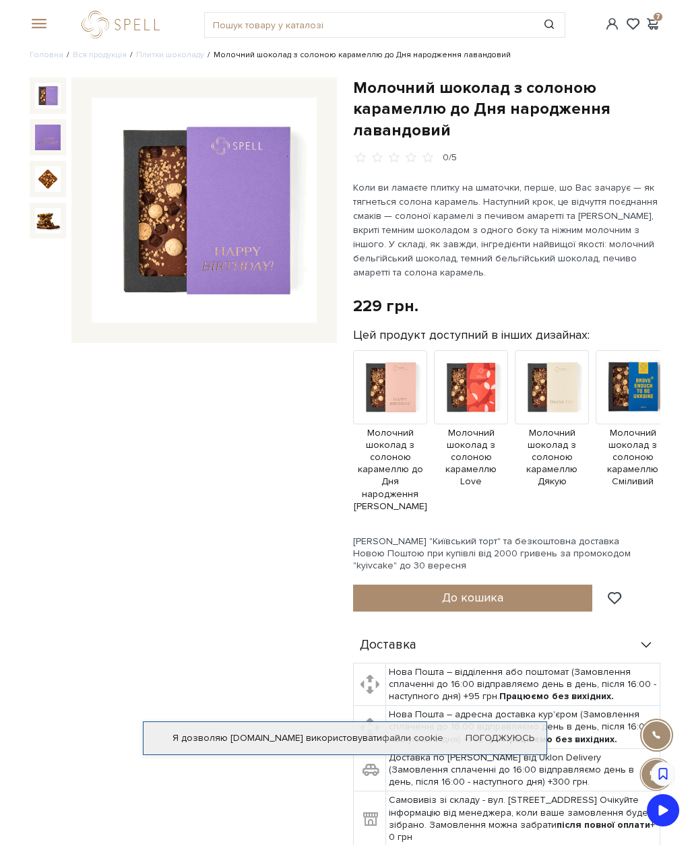
click at [558, 448] on span "Молочний шоколад з солоною карамеллю Дякую" at bounding box center [552, 457] width 74 height 61
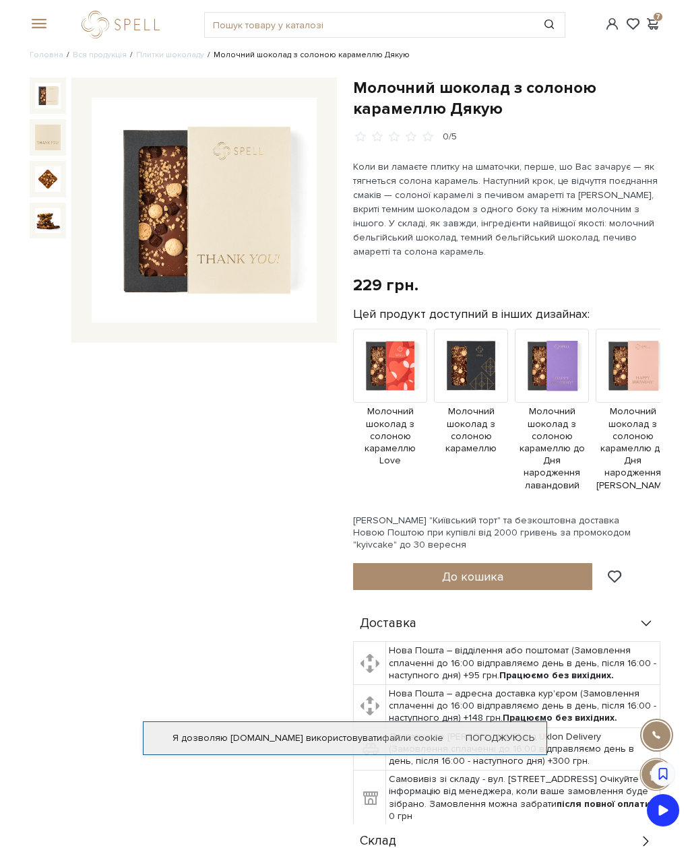
click at [476, 399] on img at bounding box center [471, 366] width 74 height 74
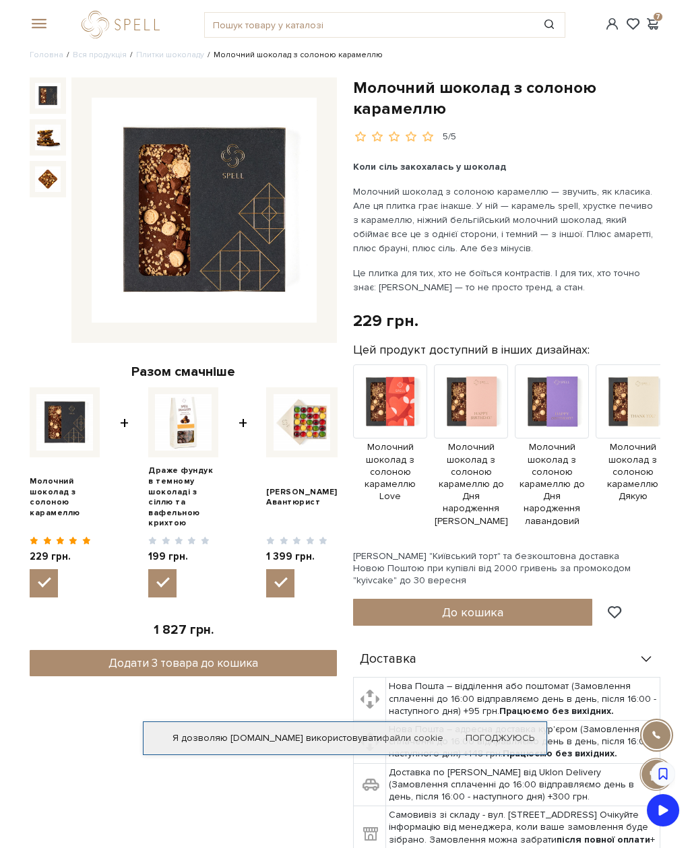
click at [512, 606] on button "До кошика" at bounding box center [472, 612] width 239 height 27
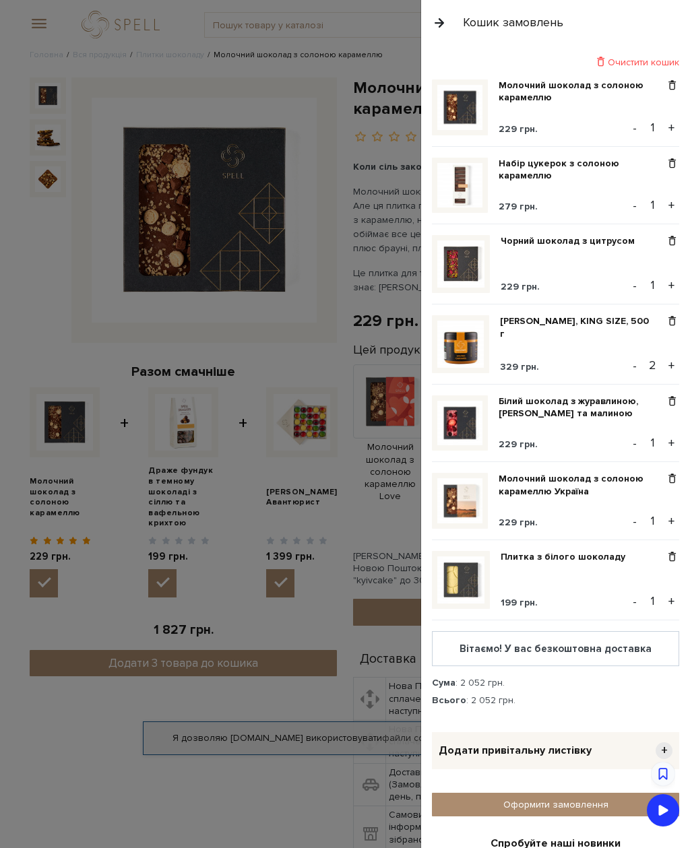
click at [668, 483] on span at bounding box center [672, 479] width 14 height 12
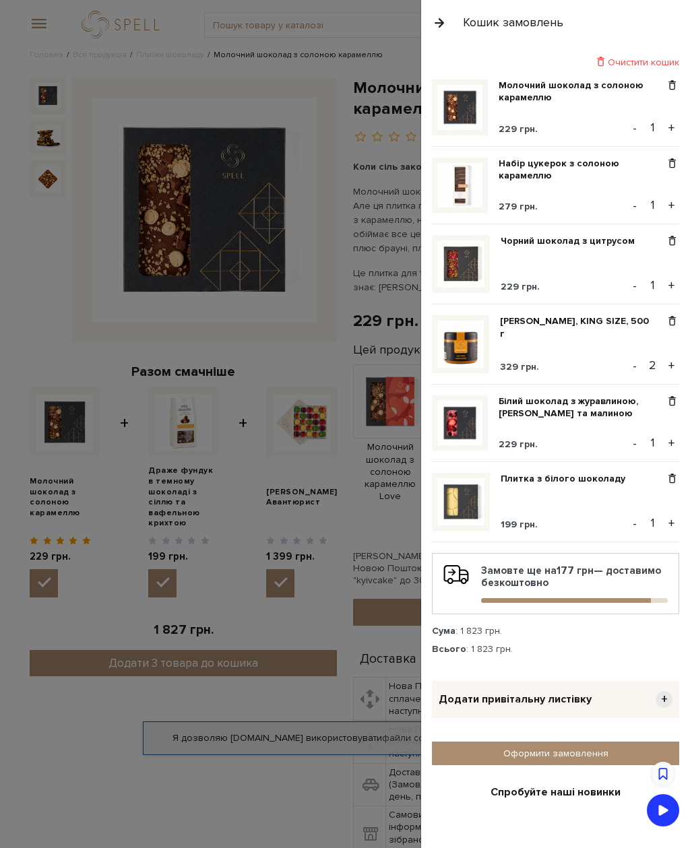
click at [57, 571] on div at bounding box center [345, 424] width 690 height 848
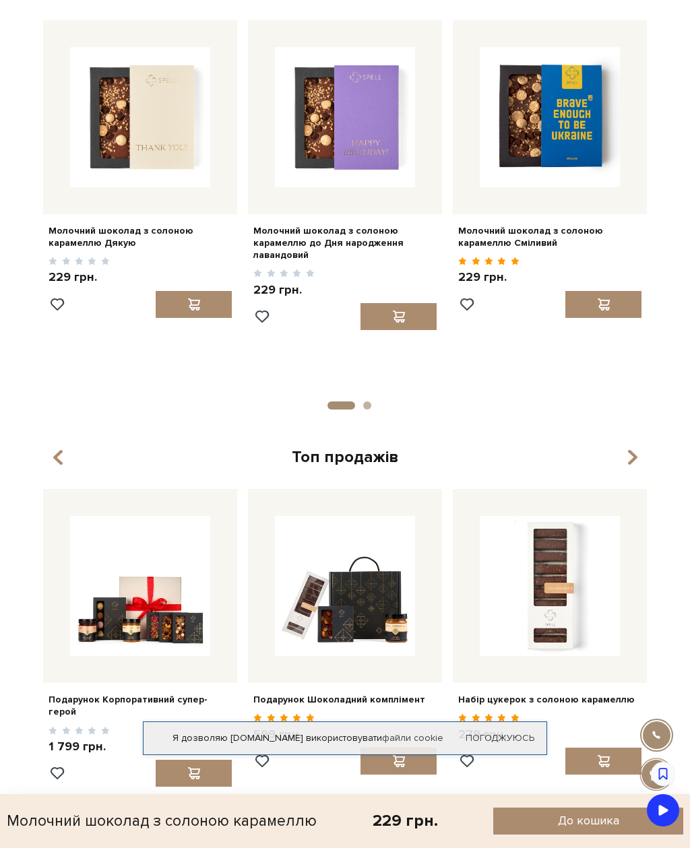
scroll to position [1333, 0]
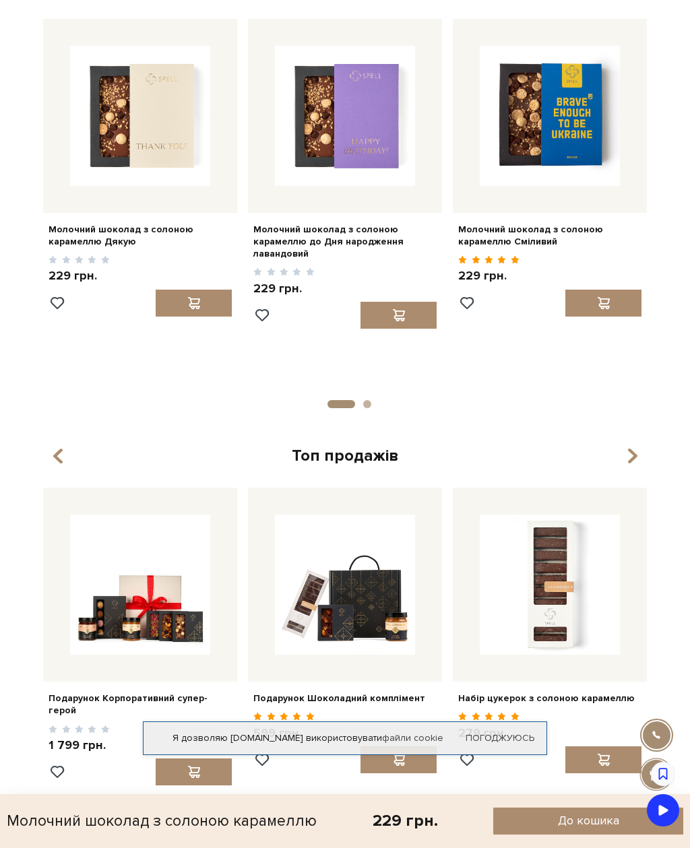
click at [580, 626] on img at bounding box center [550, 585] width 140 height 140
click at [590, 617] on img at bounding box center [550, 585] width 140 height 140
click at [590, 614] on img at bounding box center [550, 585] width 140 height 140
click at [589, 618] on img at bounding box center [550, 585] width 140 height 140
click at [558, 682] on div "Набір цукерок з солоною карамеллю" at bounding box center [550, 696] width 194 height 28
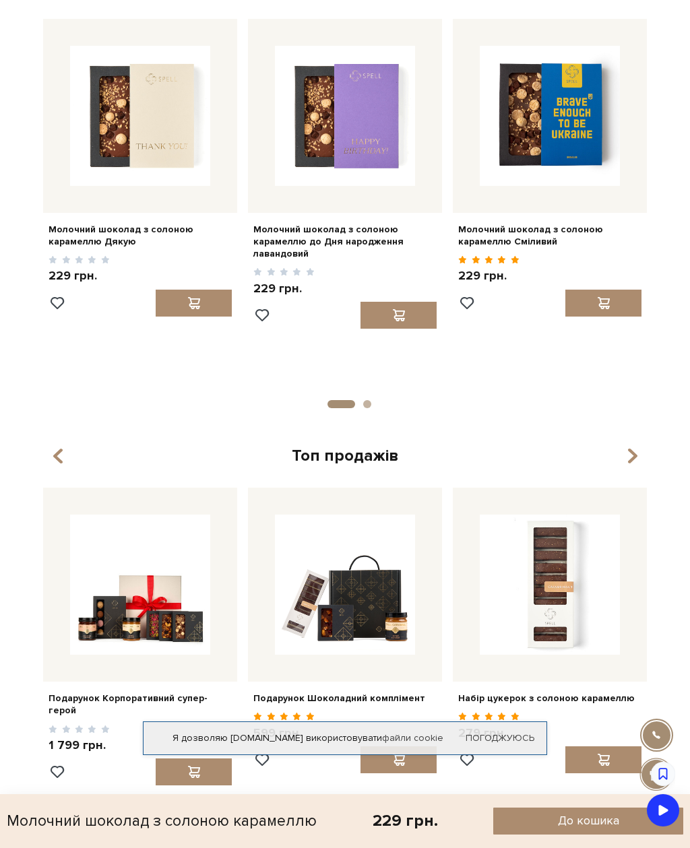
click at [558, 682] on div "Набір цукерок з солоною карамеллю" at bounding box center [550, 696] width 194 height 28
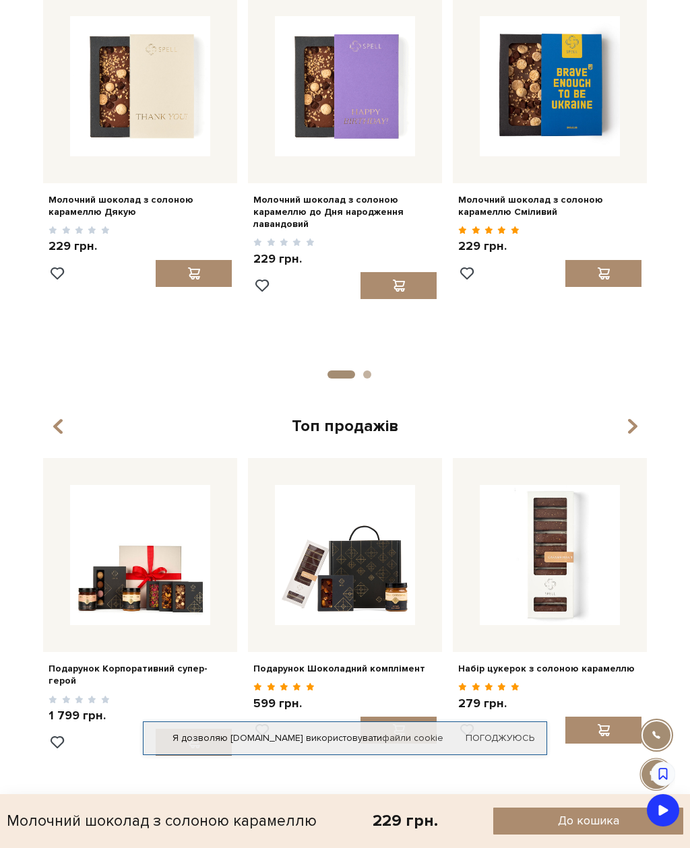
scroll to position [1435, 0]
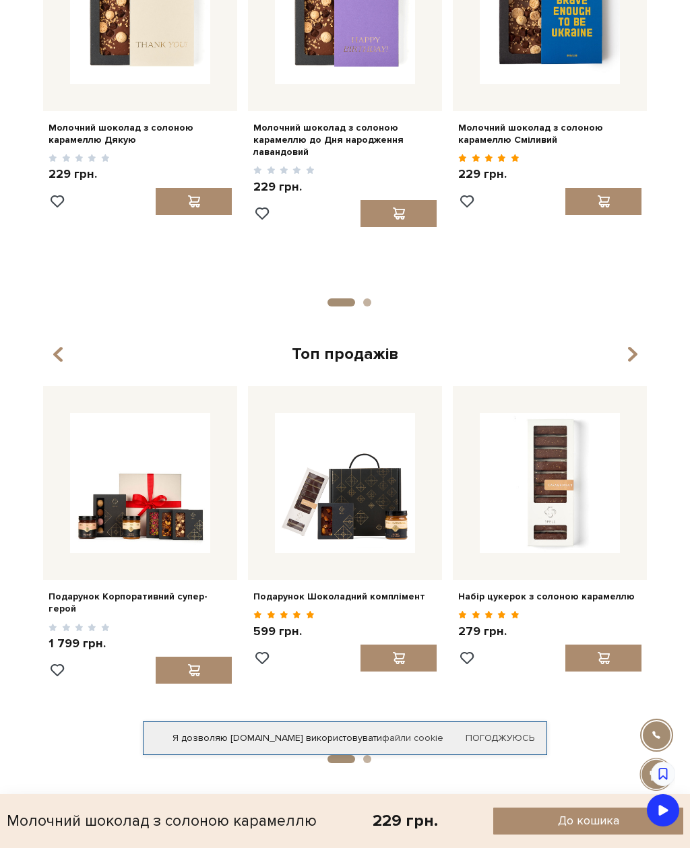
click at [533, 645] on div at bounding box center [549, 658] width 183 height 27
click at [0, 0] on div "Карамель для гурманів, що люблять життя на смакЦукерки з солоною карамеллю — се…" at bounding box center [0, 0] width 0 height 0
click at [581, 509] on img at bounding box center [550, 483] width 140 height 140
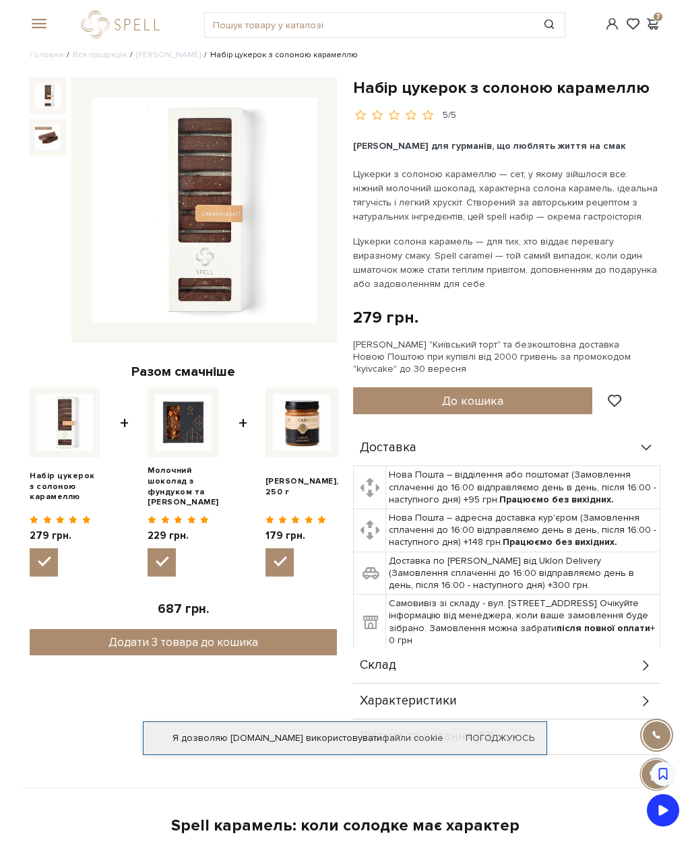
click at [149, 59] on link "[PERSON_NAME]" at bounding box center [168, 55] width 65 height 10
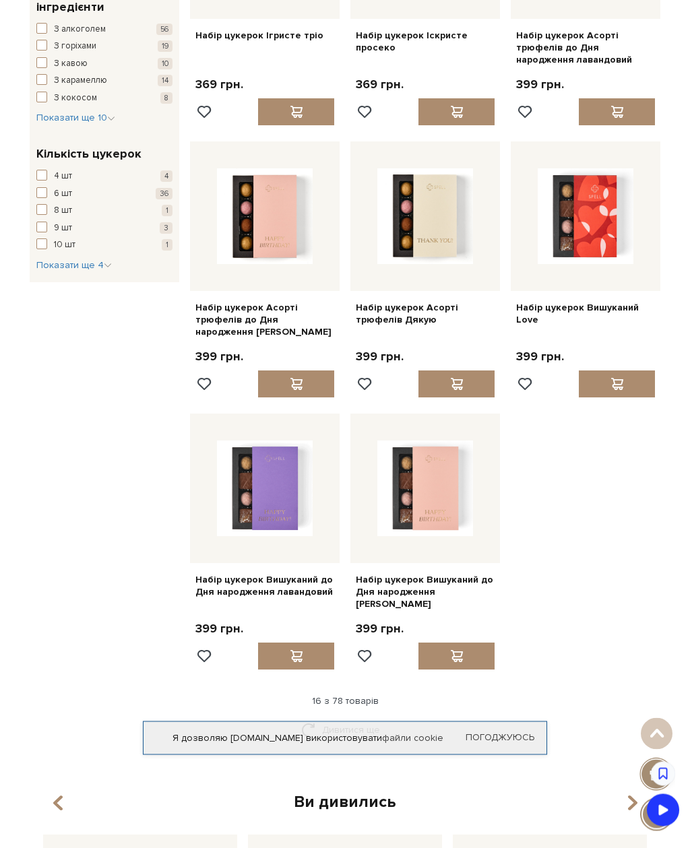
scroll to position [1104, 0]
click at [503, 717] on div "Дивитися ще" at bounding box center [344, 737] width 641 height 40
click at [426, 717] on div "Дивитися ще" at bounding box center [344, 737] width 641 height 40
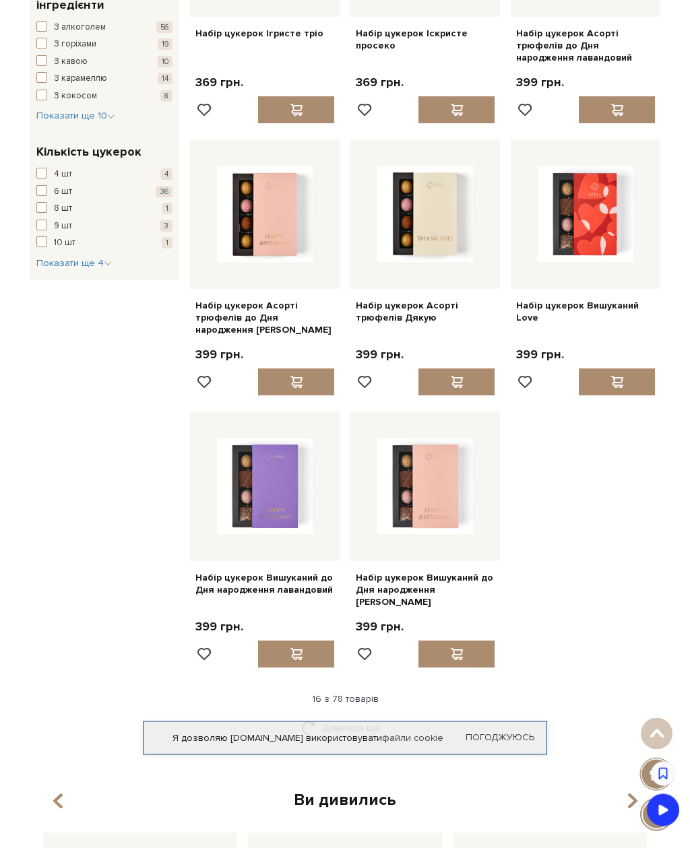
click at [372, 717] on link "Дивитися ще" at bounding box center [345, 729] width 88 height 24
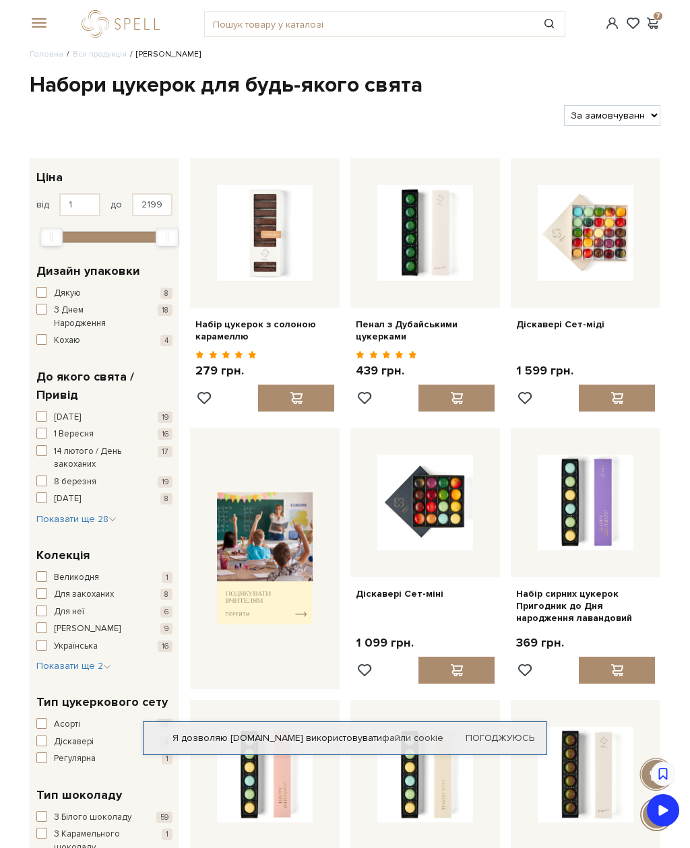
scroll to position [0, 0]
click at [463, 269] on img at bounding box center [425, 234] width 96 height 96
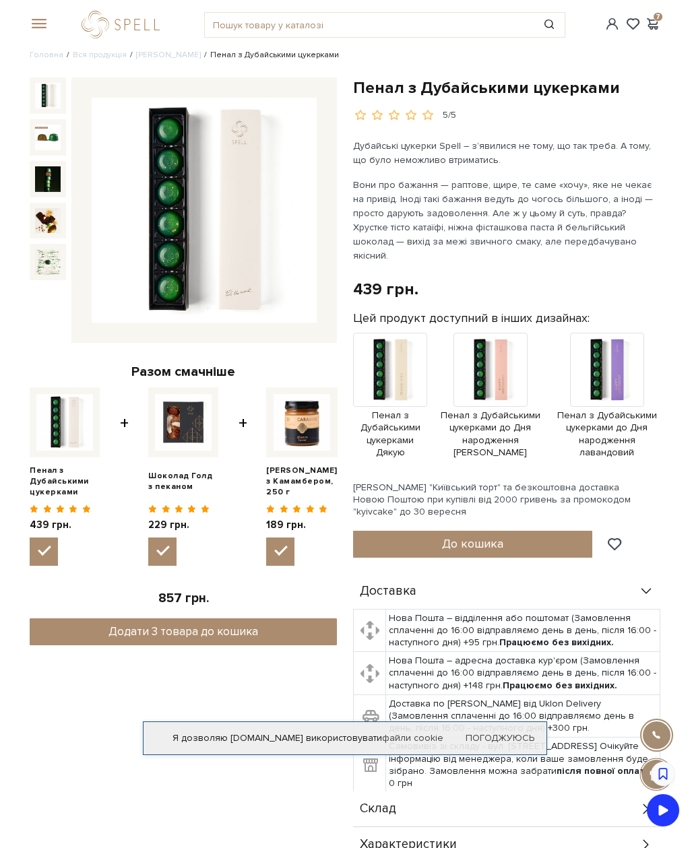
click at [332, 230] on div at bounding box center [203, 209] width 265 height 265
click at [285, 296] on img at bounding box center [204, 210] width 225 height 225
click at [517, 536] on button "До кошика" at bounding box center [472, 544] width 239 height 27
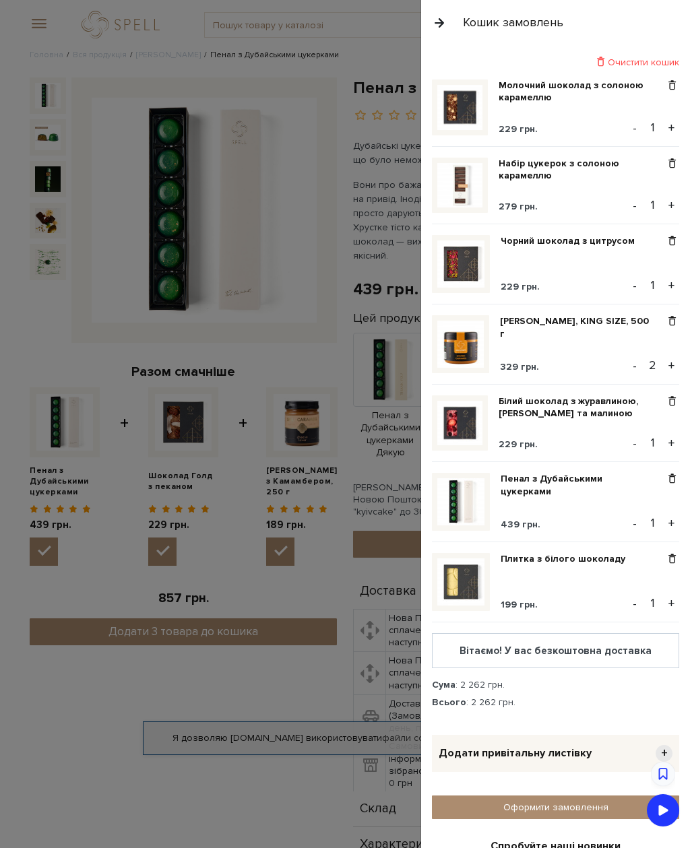
click at [668, 88] on span at bounding box center [672, 85] width 14 height 12
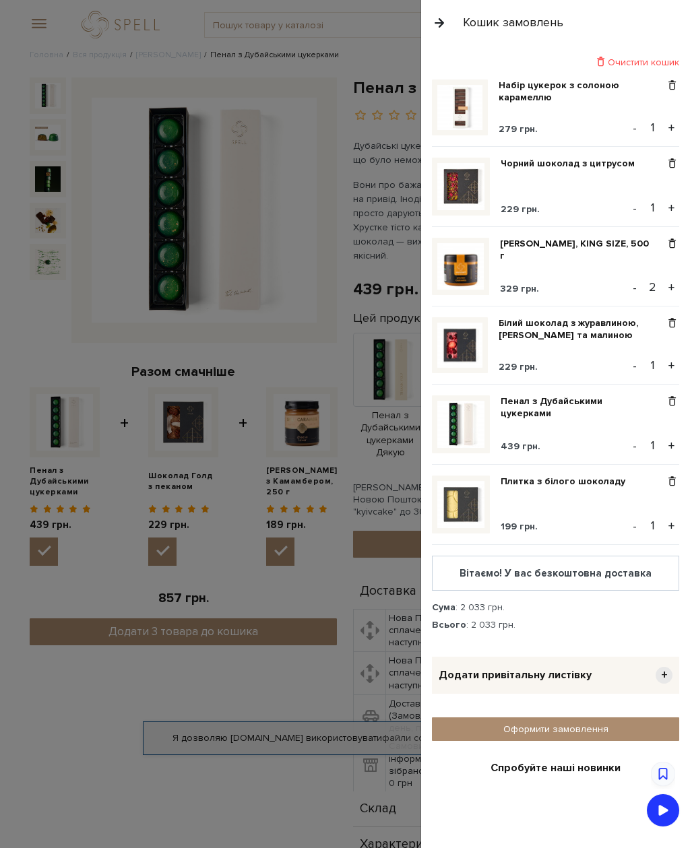
click at [664, 170] on div "Чорний шоколад з цитрусом 229 грн. - 1 +" at bounding box center [555, 192] width 247 height 69
click at [662, 168] on div "Чорний шоколад з цитрусом 229 грн. - 1 +" at bounding box center [555, 192] width 247 height 69
click at [669, 172] on div at bounding box center [672, 187] width 14 height 58
click at [672, 168] on span at bounding box center [672, 164] width 14 height 12
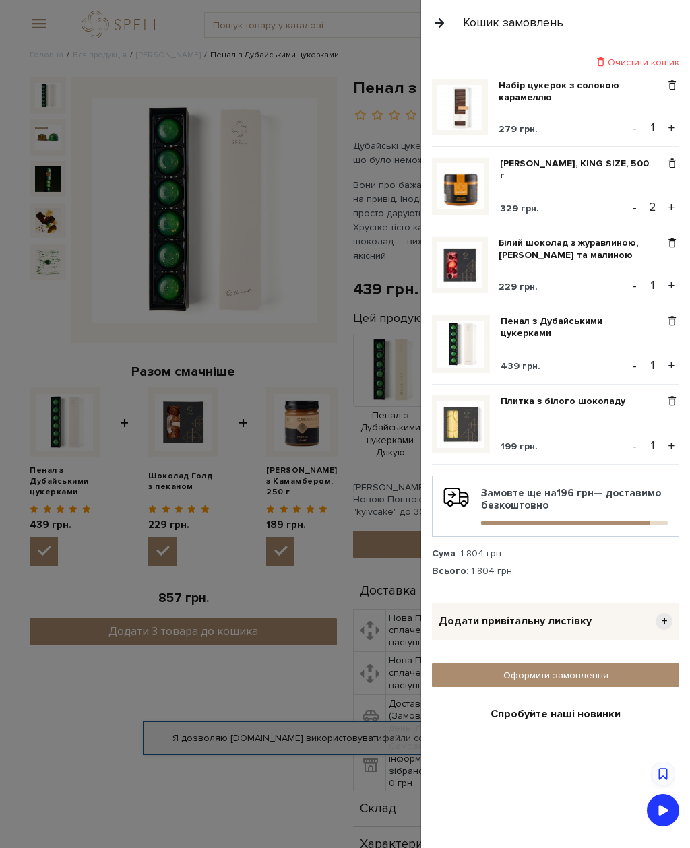
click at [625, 211] on div "329 грн." at bounding box center [582, 209] width 165 height 12
click at [638, 214] on button "-" at bounding box center [634, 207] width 13 height 20
click at [669, 405] on span at bounding box center [672, 401] width 14 height 12
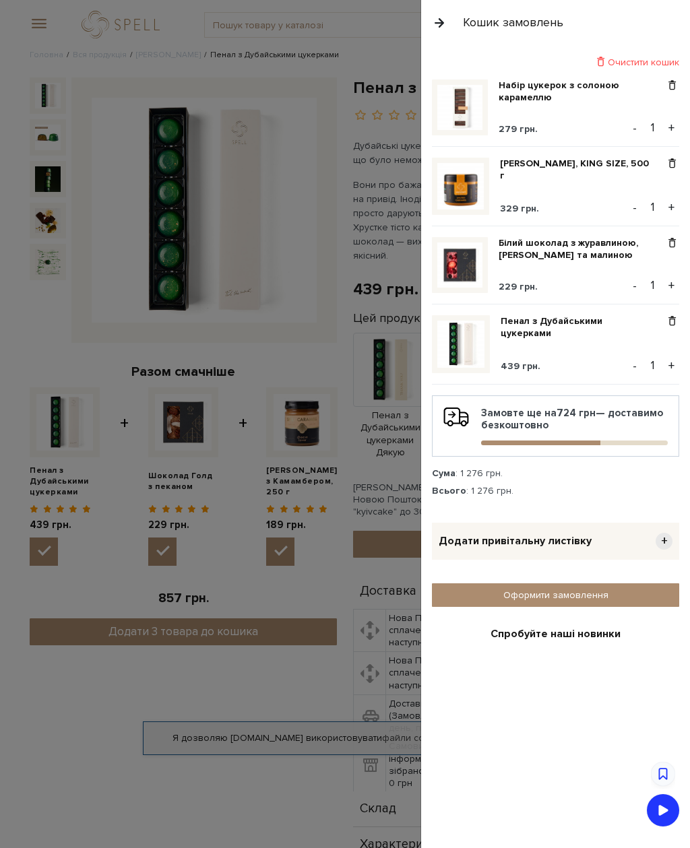
click at [196, 682] on div at bounding box center [345, 424] width 690 height 848
